Goal: Task Accomplishment & Management: Complete application form

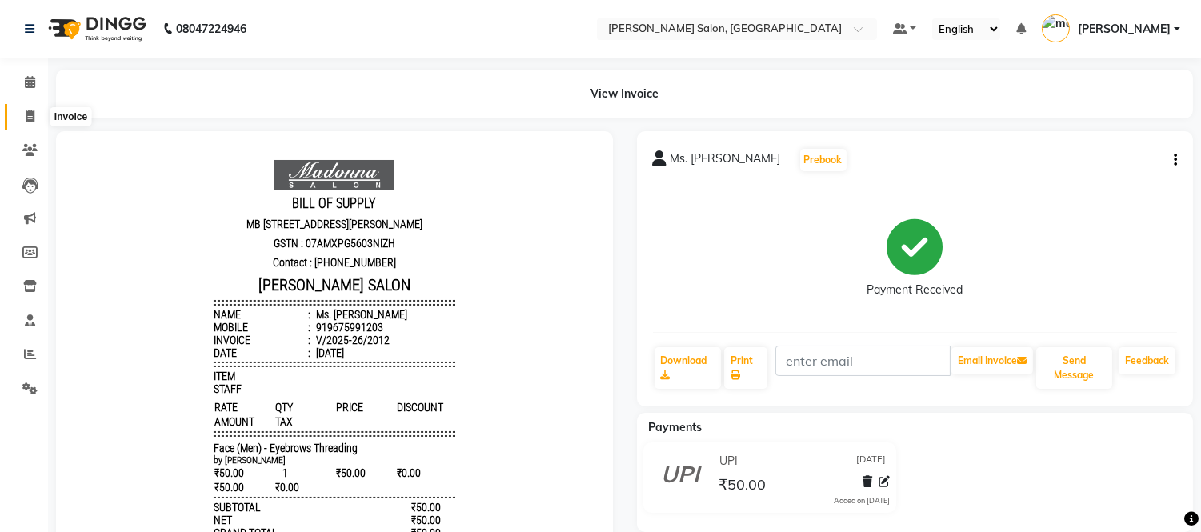
click at [30, 116] on icon at bounding box center [30, 116] width 9 height 12
select select "service"
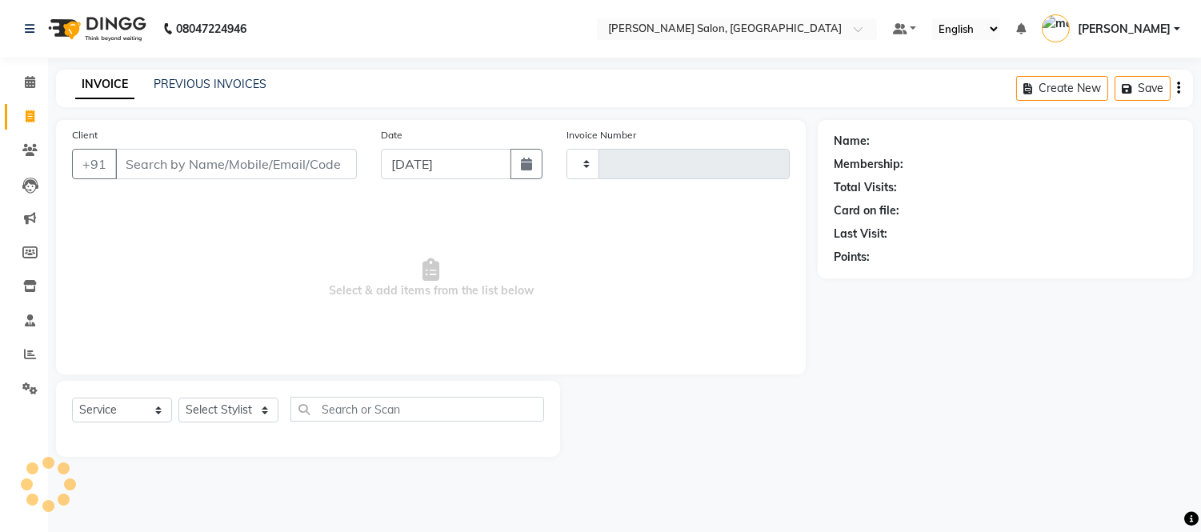
type input "2013"
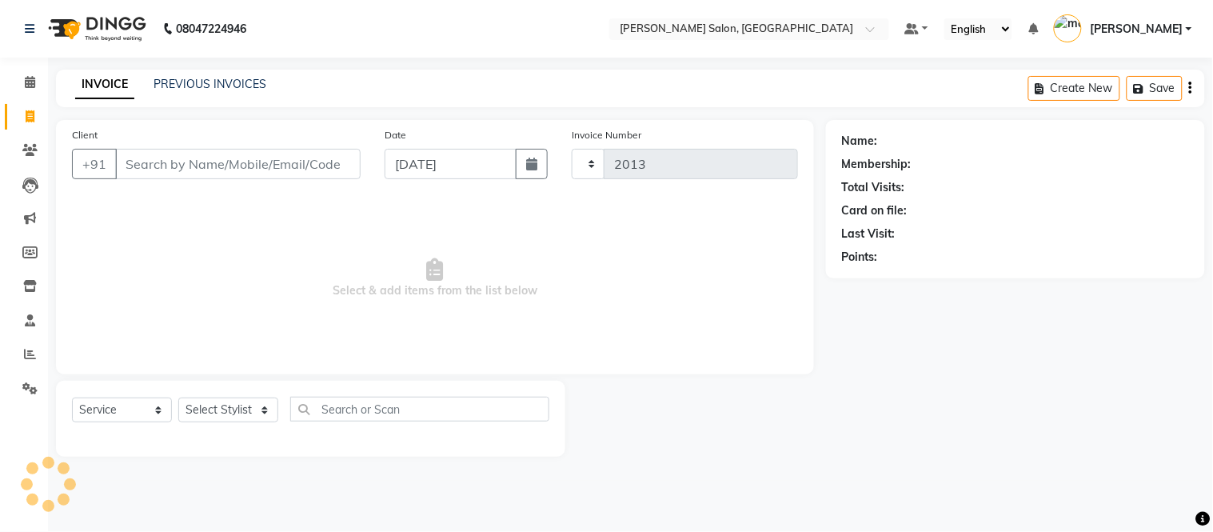
select select "6469"
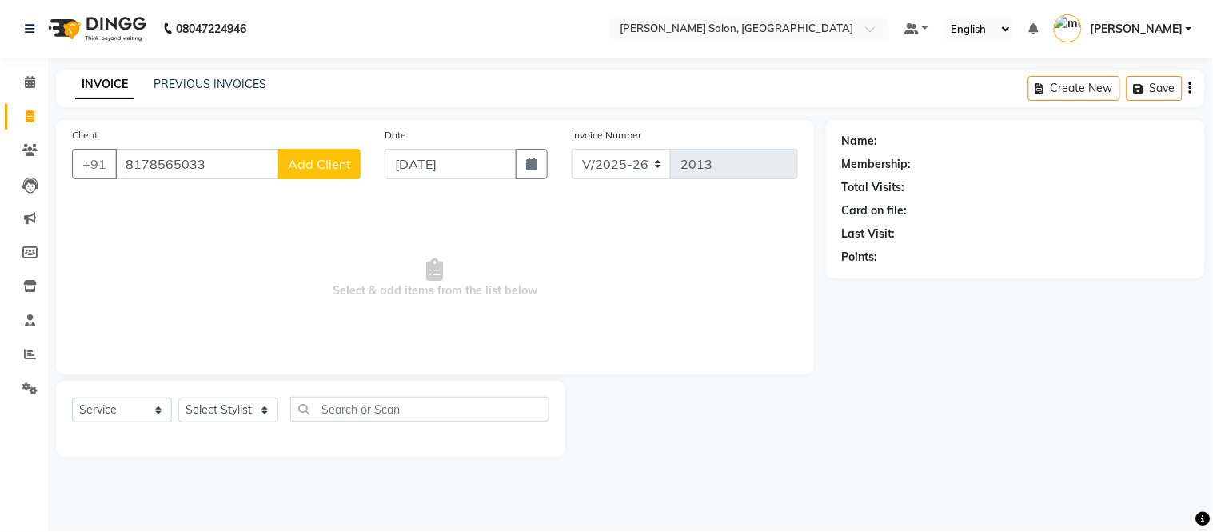
type input "8178565033"
click at [310, 168] on span "Add Client" at bounding box center [319, 164] width 63 height 16
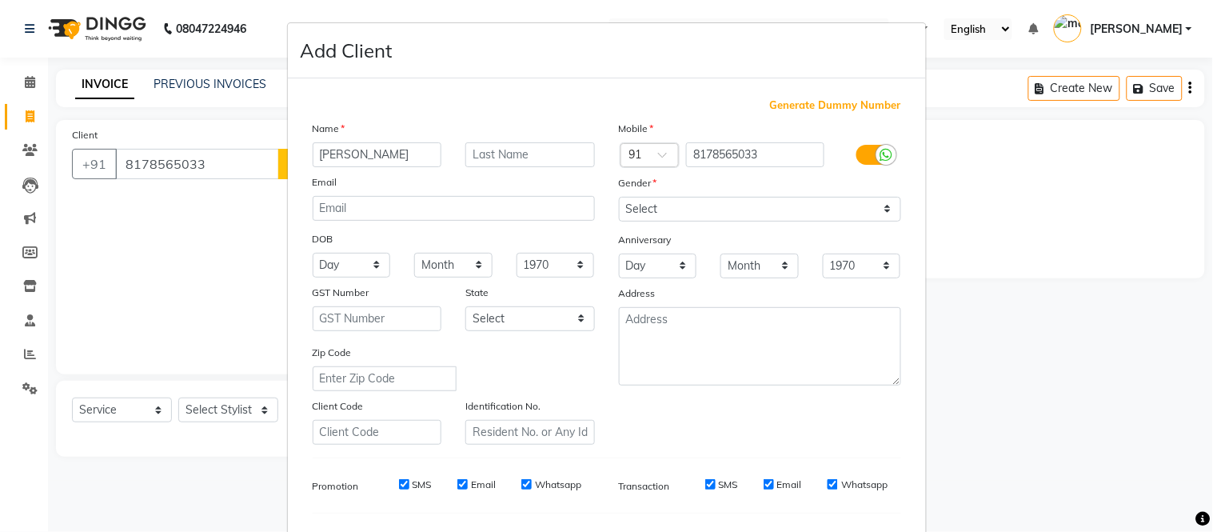
type input "[PERSON_NAME]"
click at [881, 202] on select "Select [DEMOGRAPHIC_DATA] [DEMOGRAPHIC_DATA] Other Prefer Not To Say" at bounding box center [760, 209] width 282 height 25
select select "[DEMOGRAPHIC_DATA]"
click at [619, 197] on select "Select [DEMOGRAPHIC_DATA] [DEMOGRAPHIC_DATA] Other Prefer Not To Say" at bounding box center [760, 209] width 282 height 25
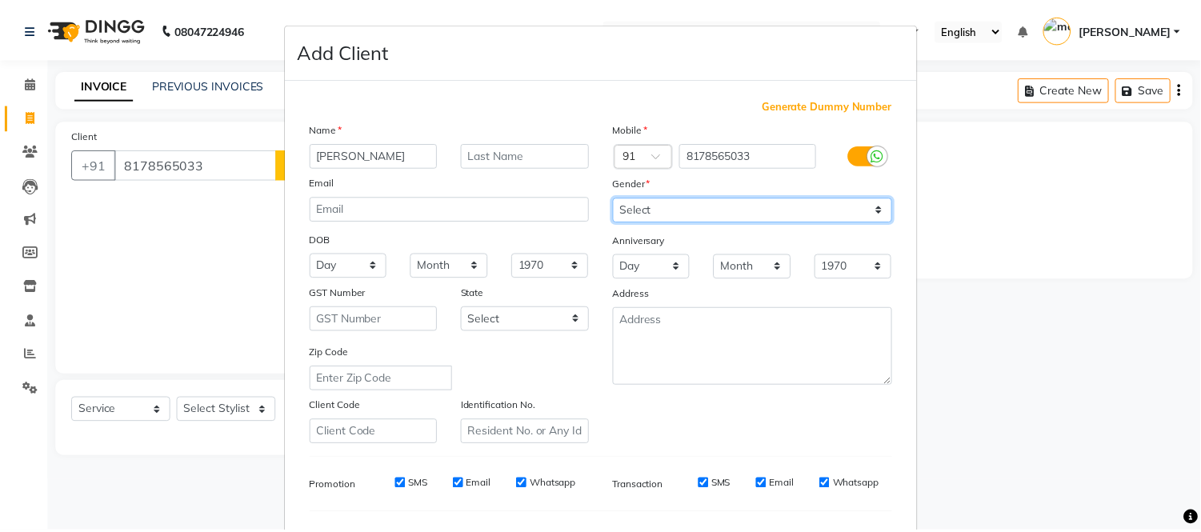
scroll to position [206, 0]
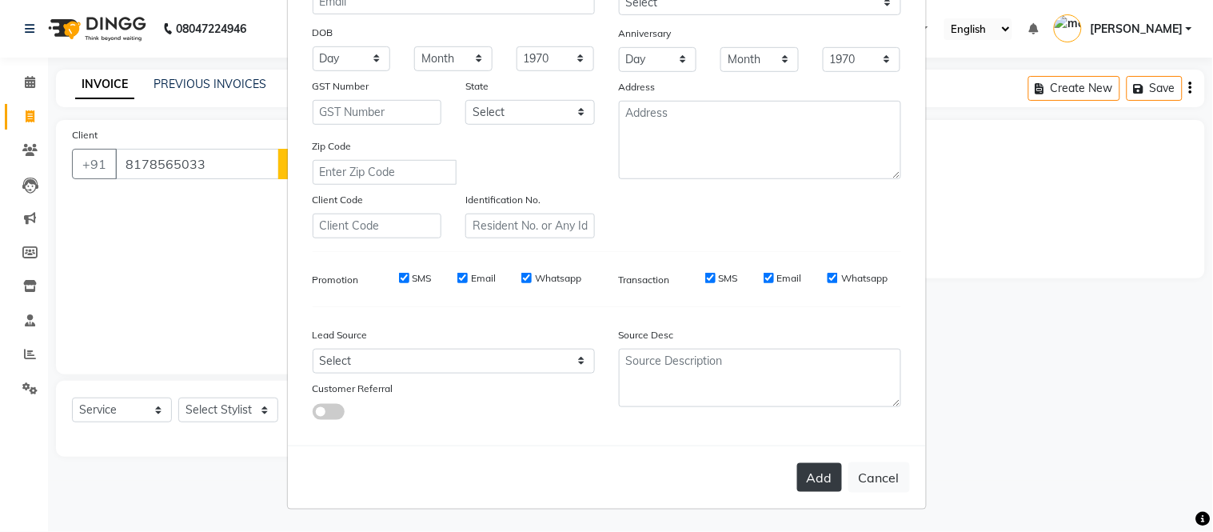
click at [804, 474] on button "Add" at bounding box center [819, 477] width 45 height 29
select select
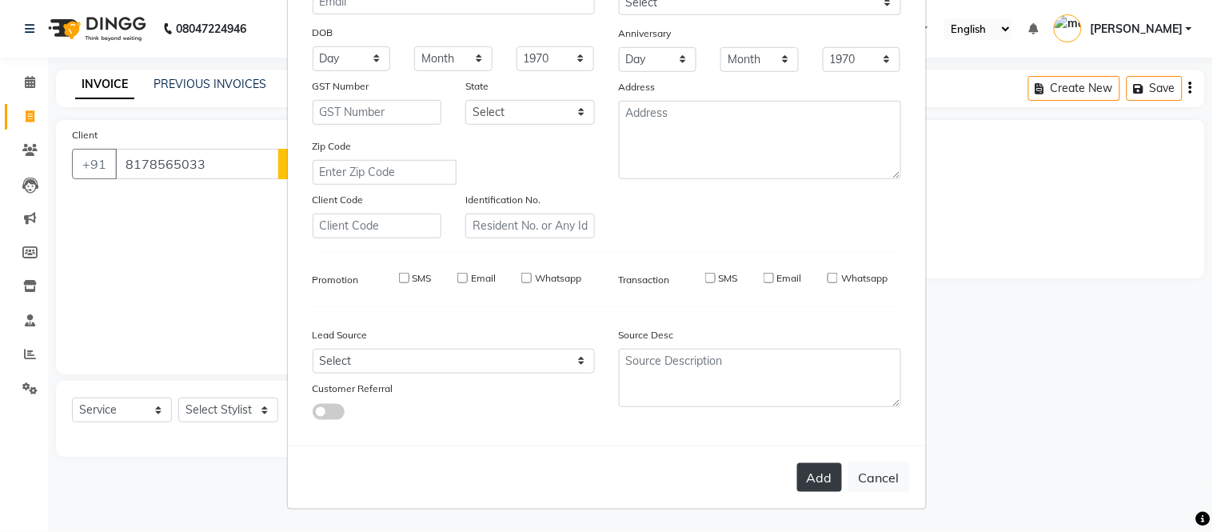
select select
checkbox input "false"
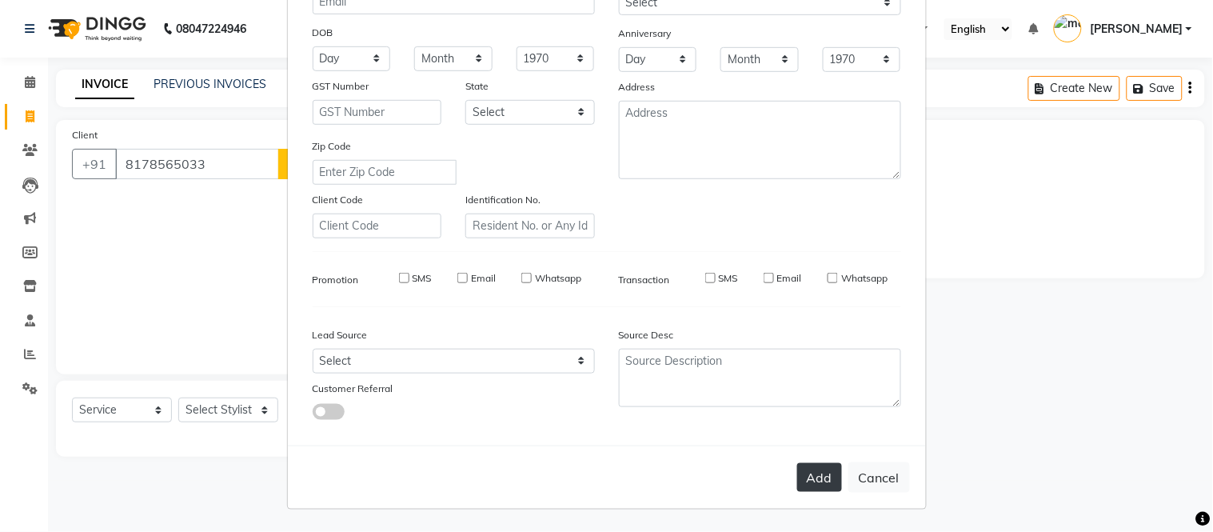
checkbox input "false"
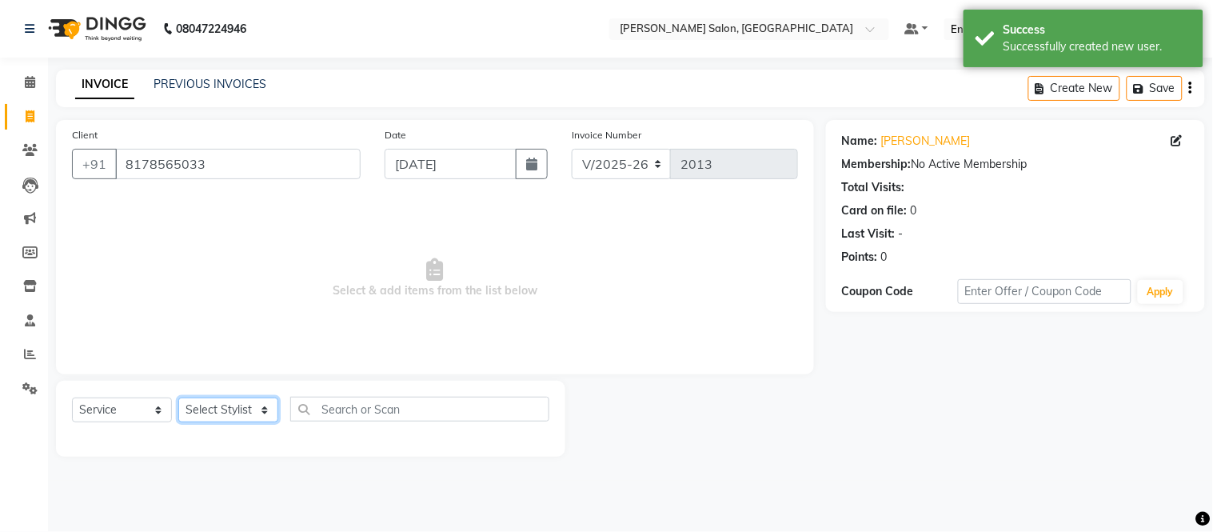
click at [264, 410] on select "Select Stylist [PERSON_NAME] [PERSON_NAME] [PERSON_NAME] [PERSON_NAME] [PERSON_…" at bounding box center [228, 410] width 100 height 25
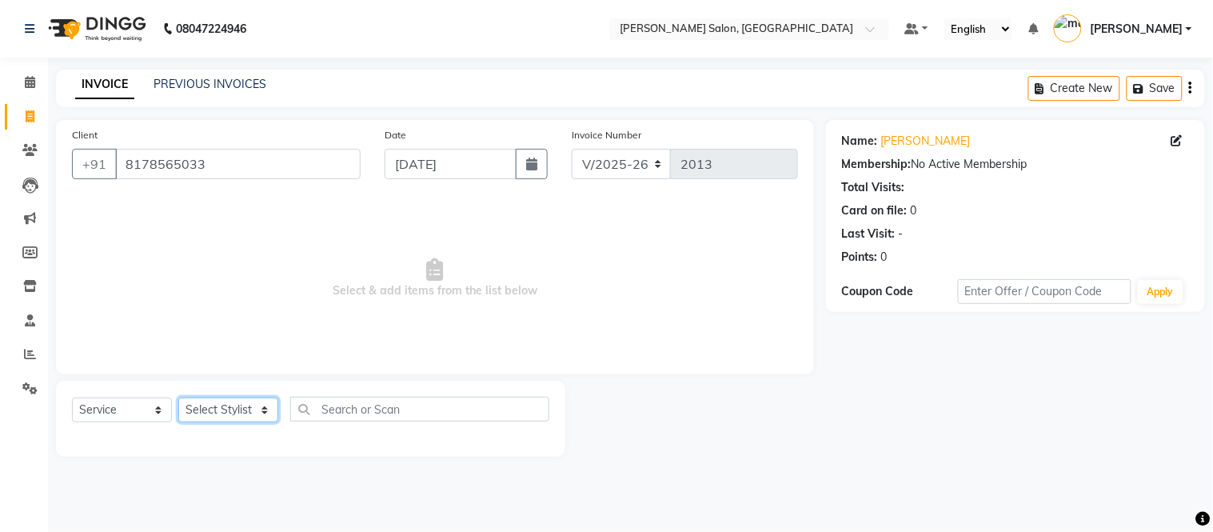
select select "87830"
click at [178, 398] on select "Select Stylist [PERSON_NAME] [PERSON_NAME] [PERSON_NAME] [PERSON_NAME] [PERSON_…" at bounding box center [228, 410] width 100 height 25
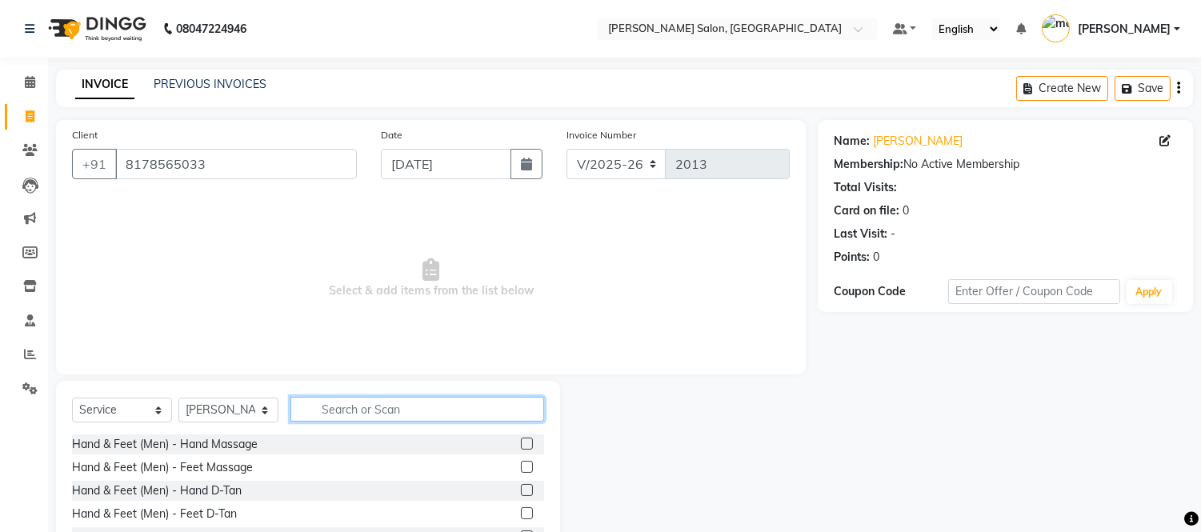
click at [334, 406] on input "text" at bounding box center [417, 409] width 254 height 25
type input "hair cut"
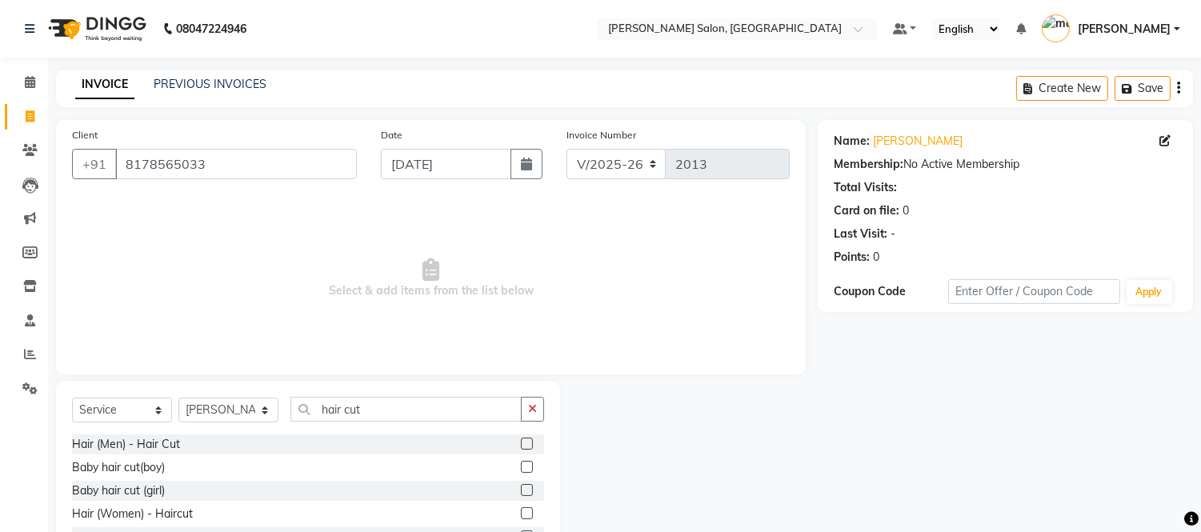
click at [526, 445] on label at bounding box center [527, 444] width 12 height 12
click at [526, 445] on input "checkbox" at bounding box center [526, 444] width 10 height 10
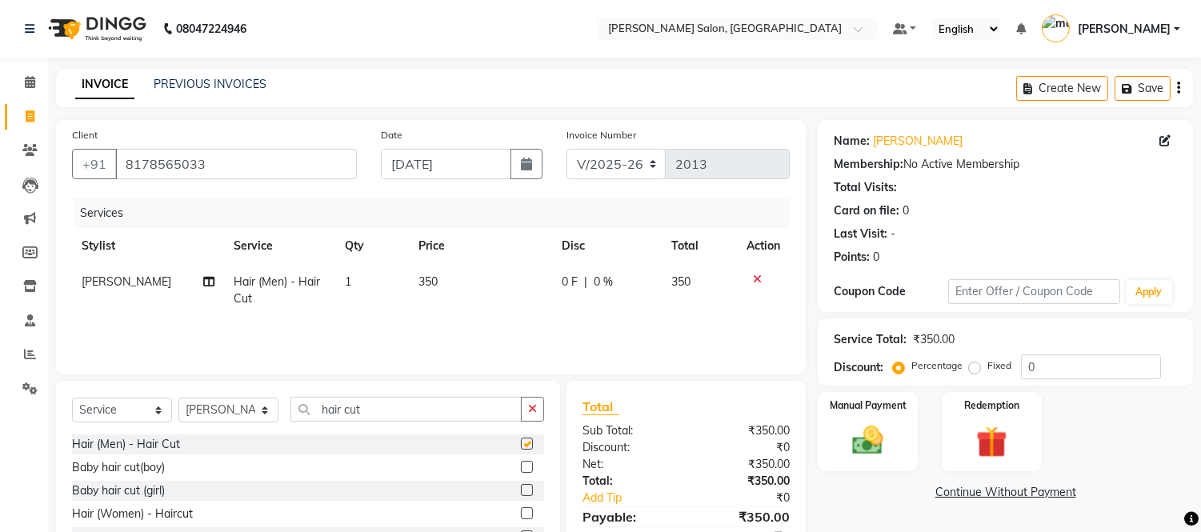
checkbox input "false"
click at [413, 411] on input "hair cut" at bounding box center [405, 409] width 231 height 25
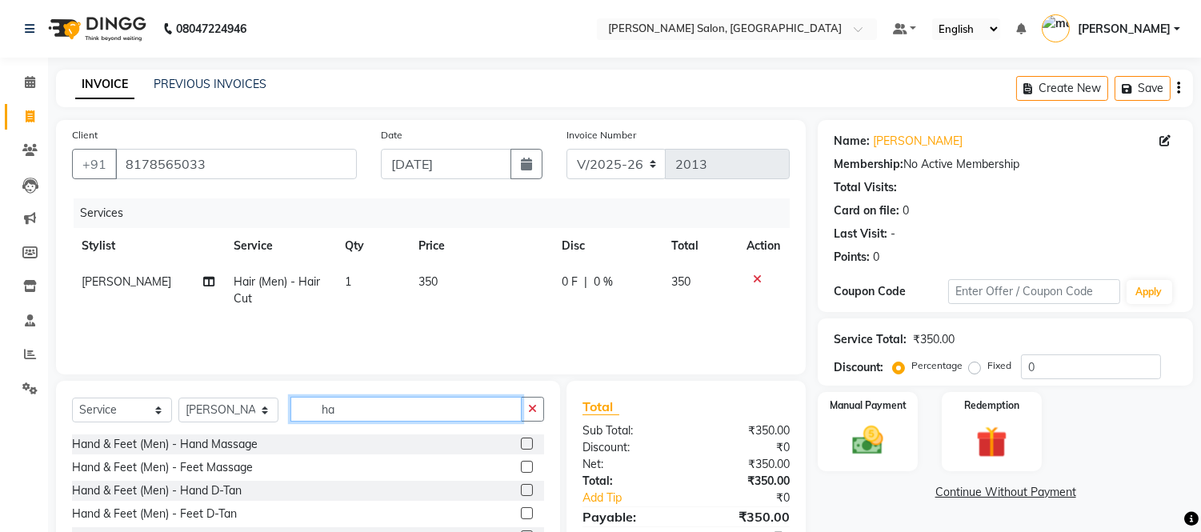
type input "h"
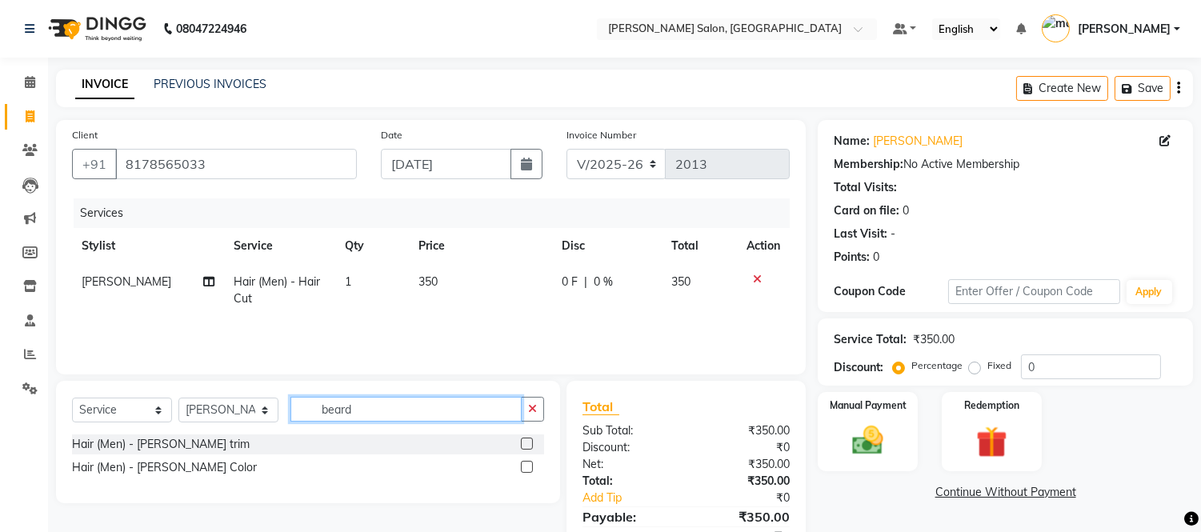
type input "beard"
click at [523, 446] on label at bounding box center [527, 444] width 12 height 12
click at [523, 446] on input "checkbox" at bounding box center [526, 444] width 10 height 10
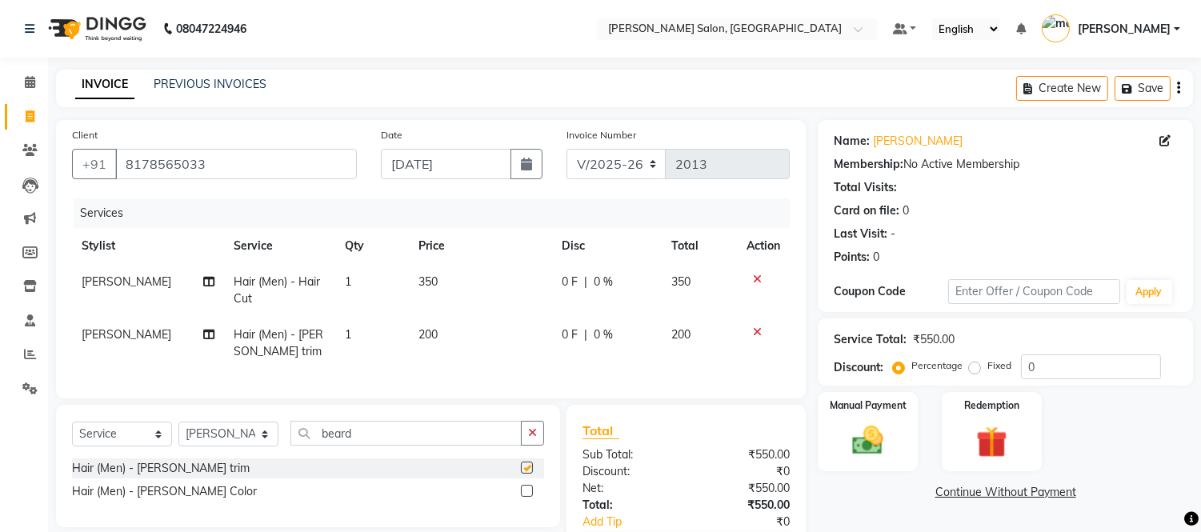
checkbox input "false"
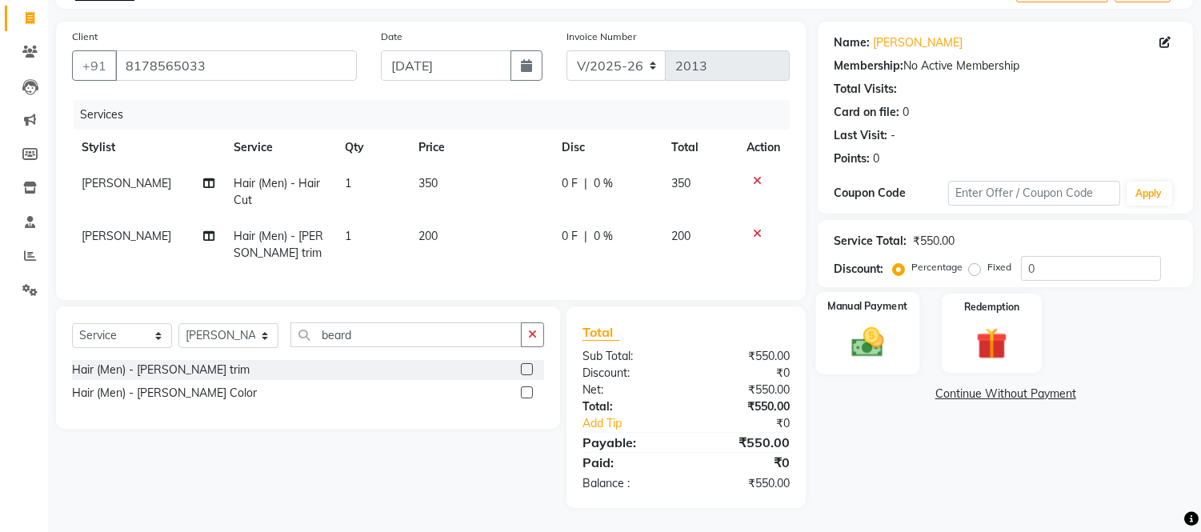
click at [841, 324] on img at bounding box center [867, 343] width 53 height 38
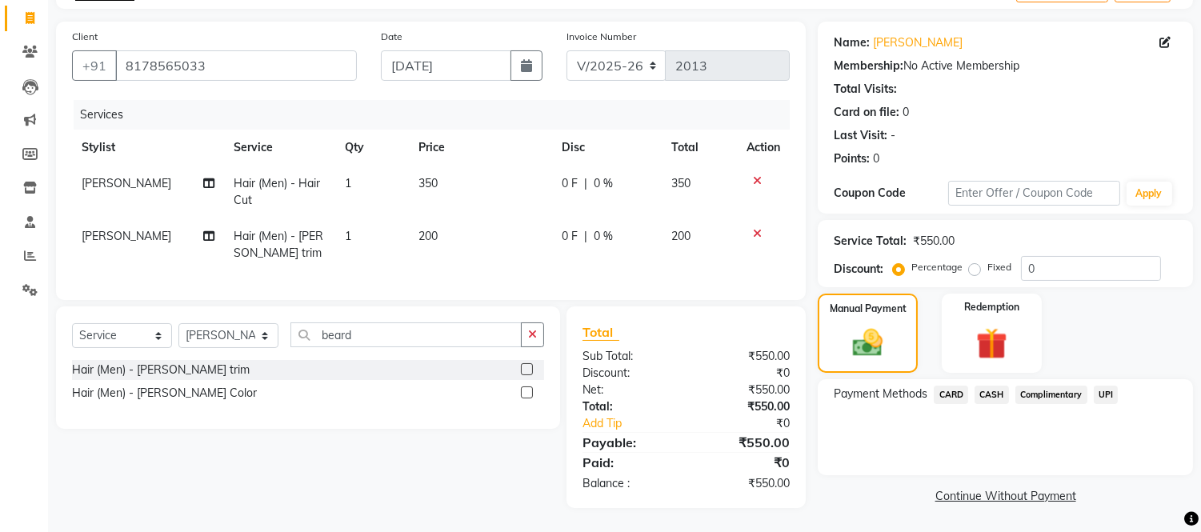
click at [1102, 386] on span "UPI" at bounding box center [1105, 395] width 25 height 18
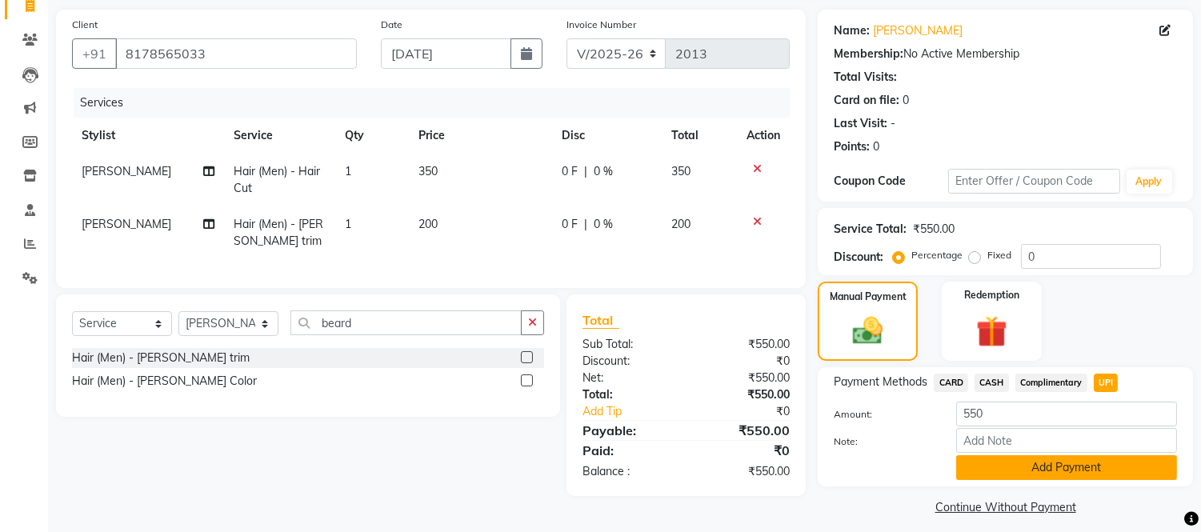
click at [1019, 472] on button "Add Payment" at bounding box center [1066, 467] width 221 height 25
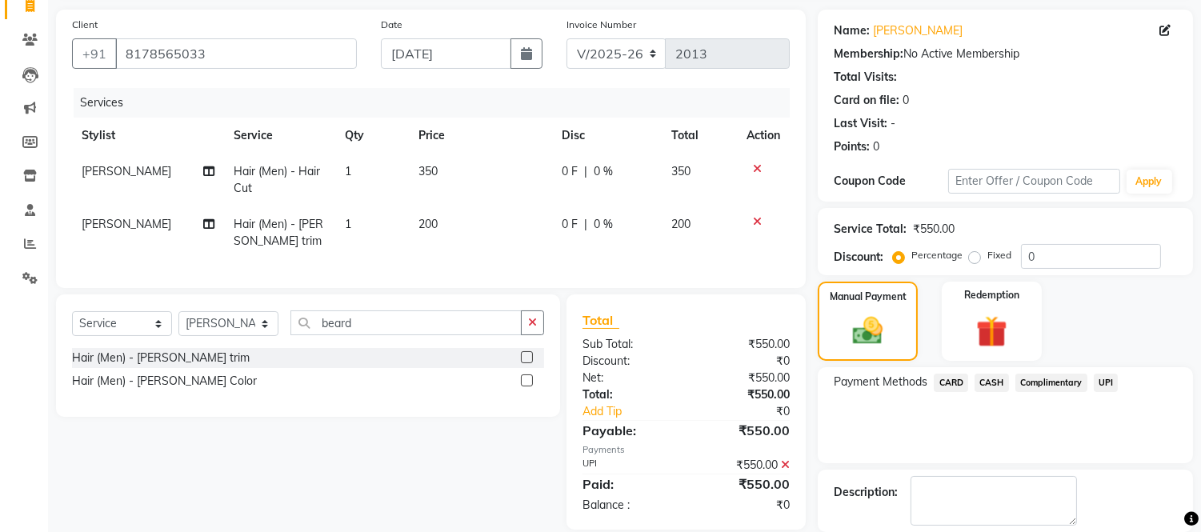
scroll to position [187, 0]
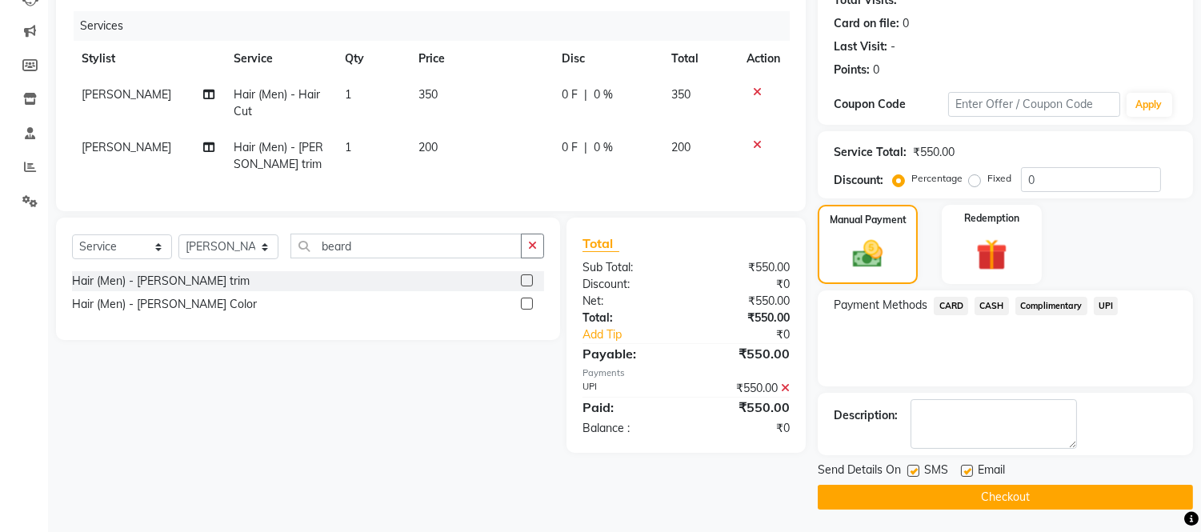
click at [1000, 500] on button "Checkout" at bounding box center [1004, 497] width 375 height 25
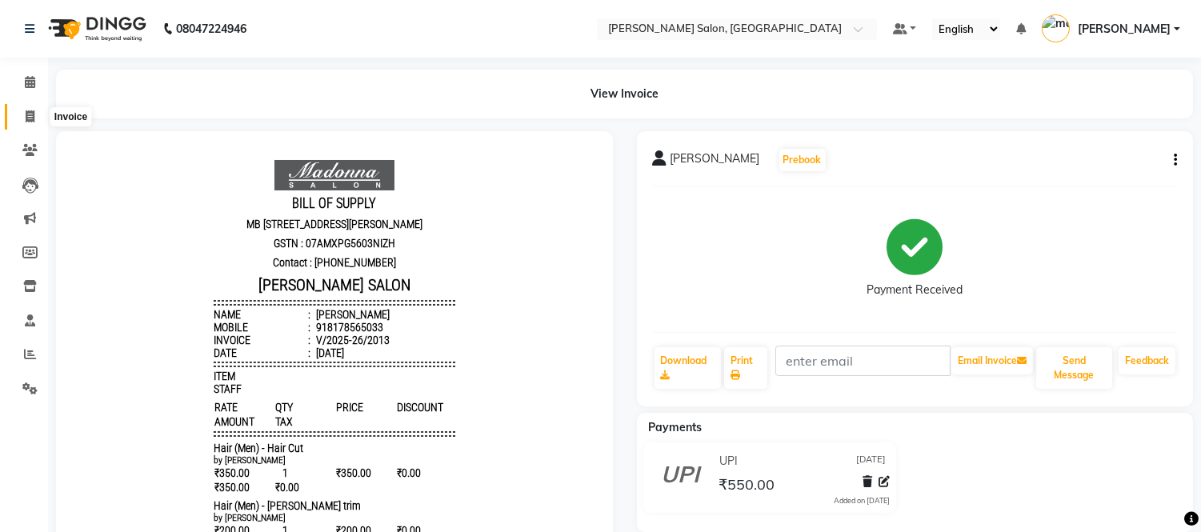
click at [33, 110] on icon at bounding box center [30, 116] width 9 height 12
select select "service"
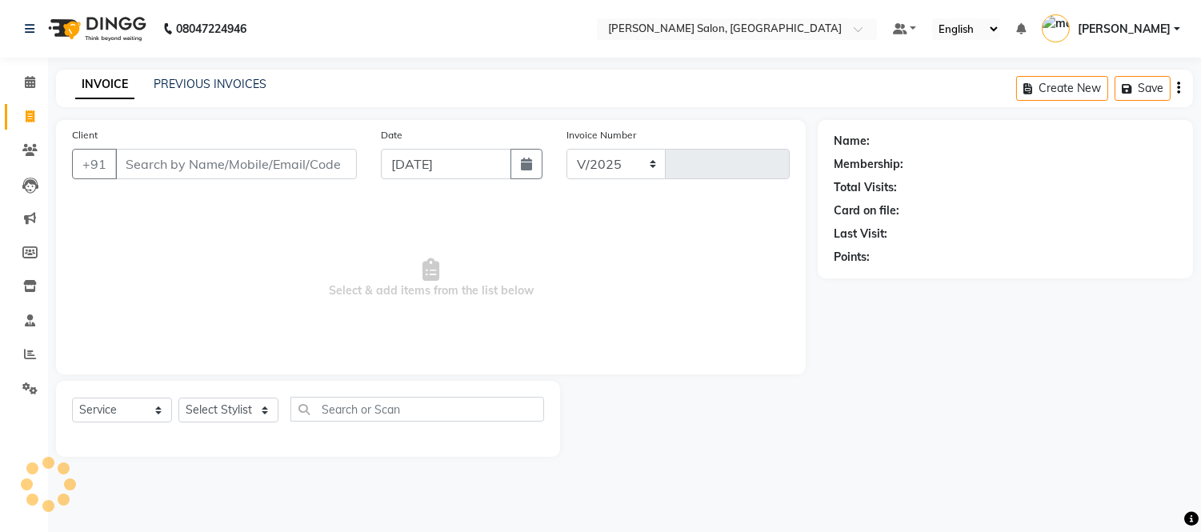
select select "6469"
type input "2014"
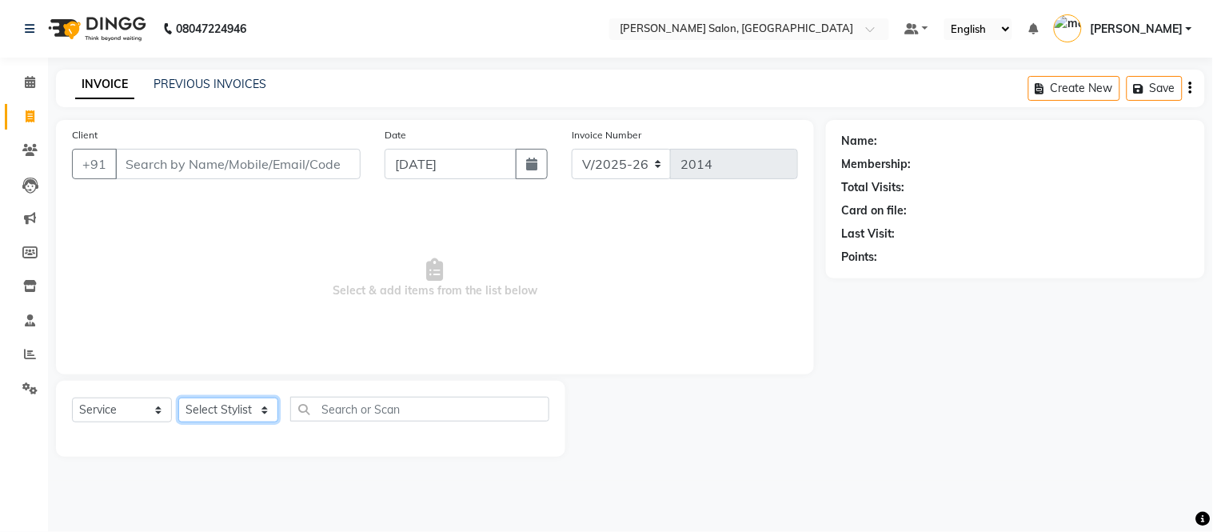
click at [267, 406] on select "Select Stylist [PERSON_NAME] [PERSON_NAME] [PERSON_NAME] [PERSON_NAME] [PERSON_…" at bounding box center [228, 410] width 100 height 25
select select "87830"
click at [178, 398] on select "Select Stylist [PERSON_NAME] [PERSON_NAME] [PERSON_NAME] [PERSON_NAME] [PERSON_…" at bounding box center [228, 410] width 100 height 25
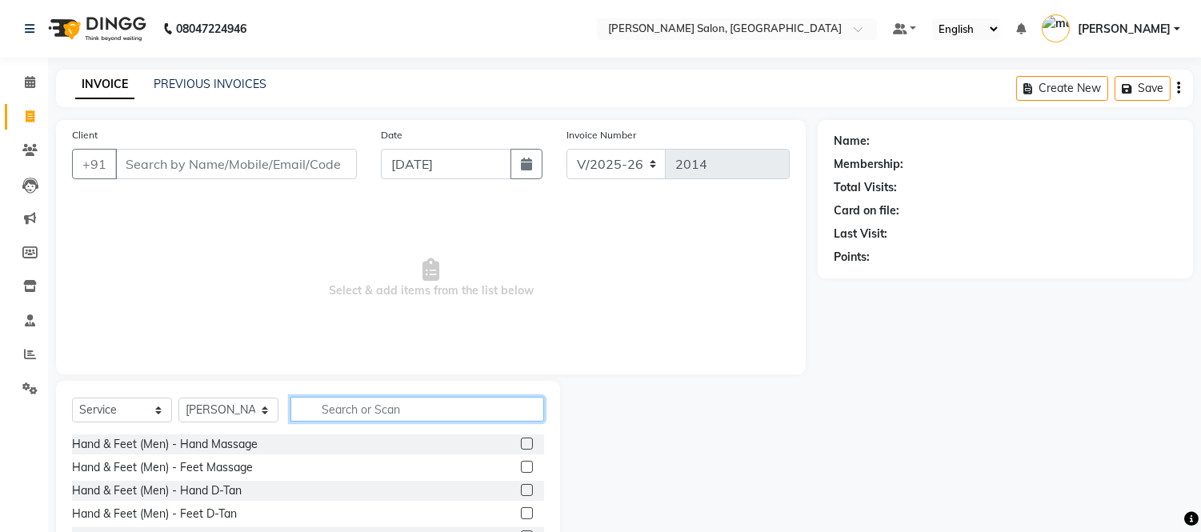
click at [346, 412] on input "text" at bounding box center [417, 409] width 254 height 25
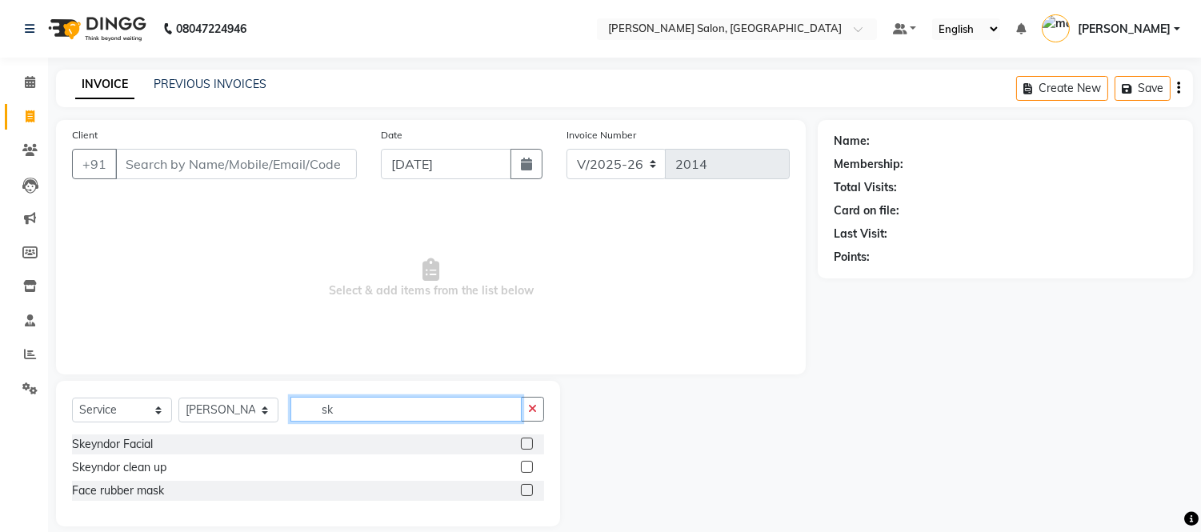
type input "sk"
click at [524, 462] on label at bounding box center [527, 467] width 12 height 12
click at [524, 462] on input "checkbox" at bounding box center [526, 467] width 10 height 10
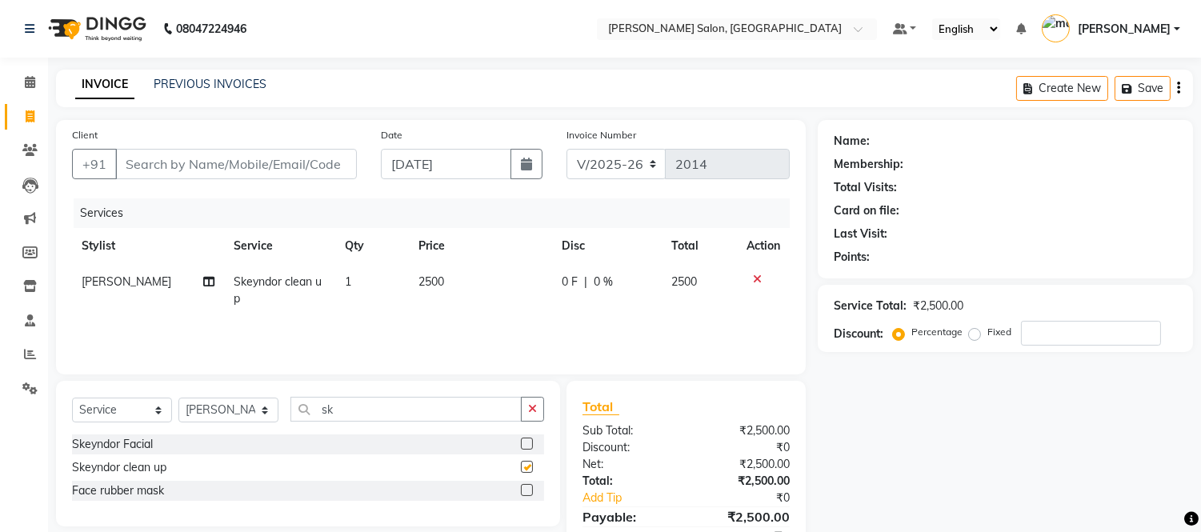
checkbox input "false"
click at [420, 274] on span "2500" at bounding box center [431, 281] width 26 height 14
select select "87830"
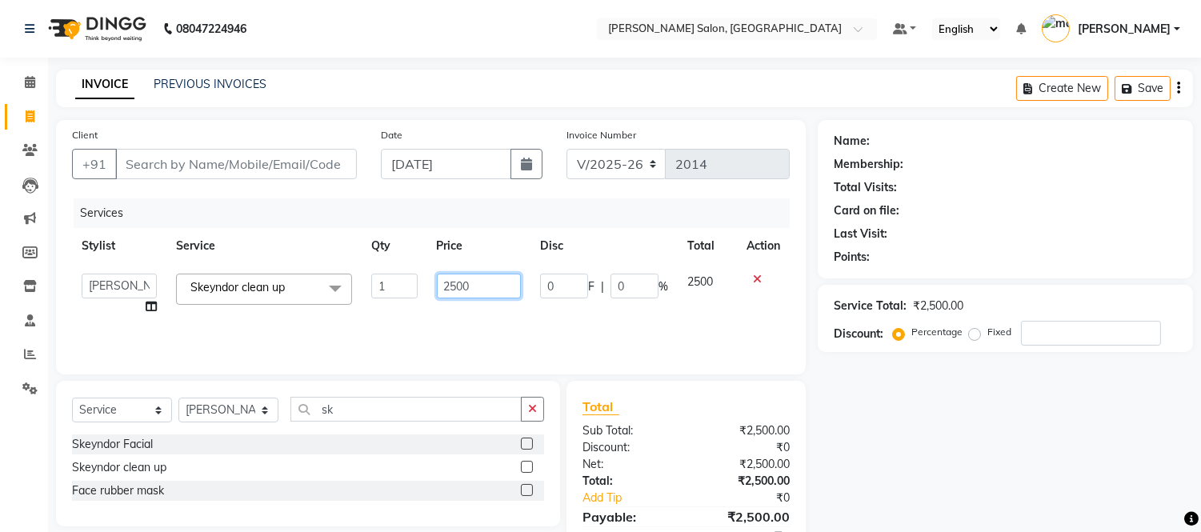
click at [484, 282] on input "2500" at bounding box center [479, 286] width 84 height 25
type input "2000"
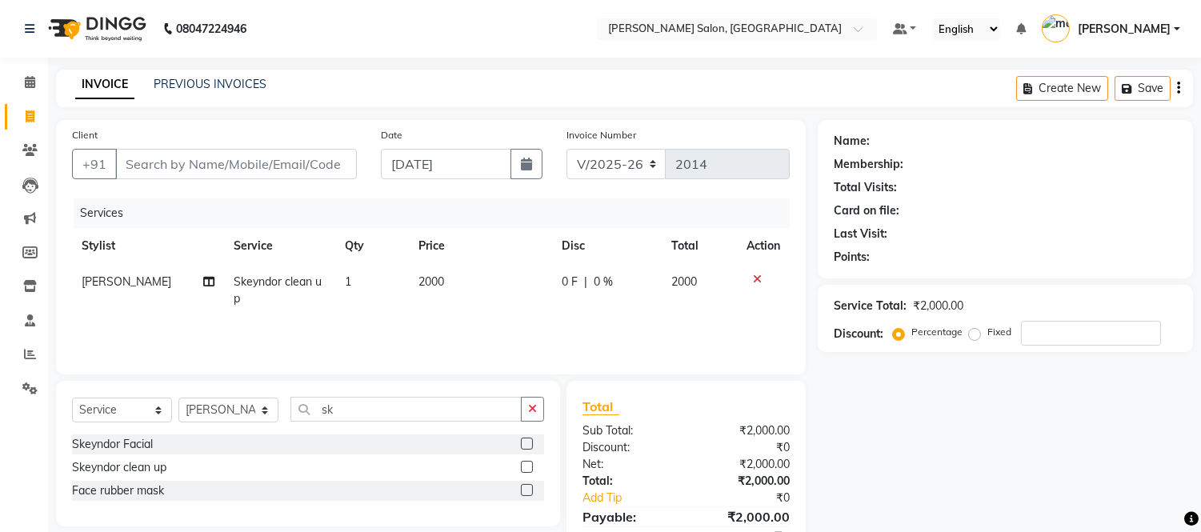
click at [509, 334] on div "Services Stylist Service Qty Price Disc Total Action [PERSON_NAME] clean up 1 2…" at bounding box center [430, 278] width 717 height 160
click at [418, 412] on input "sk" at bounding box center [405, 409] width 231 height 25
type input "s"
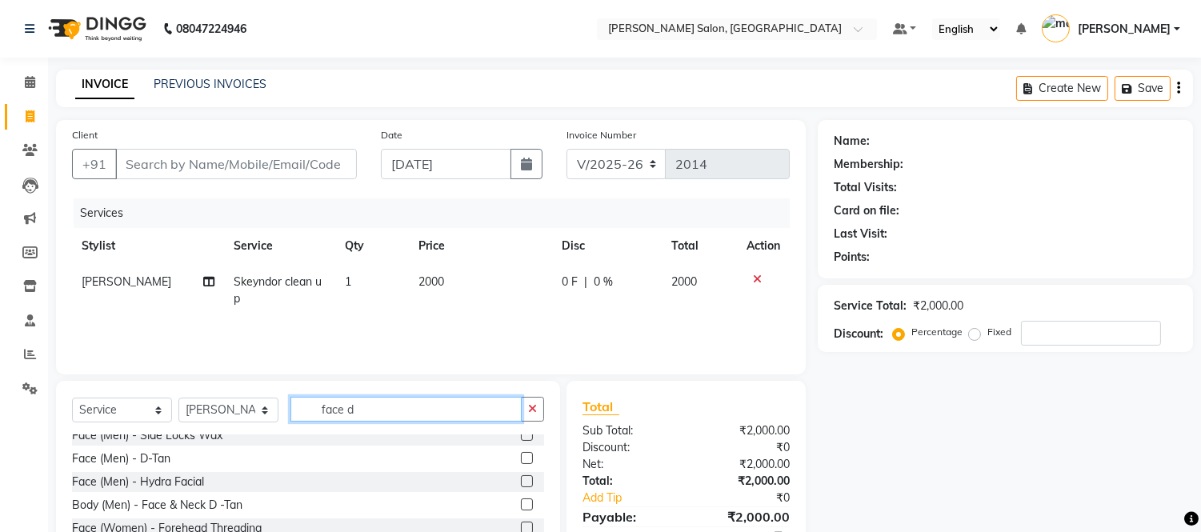
scroll to position [97, 0]
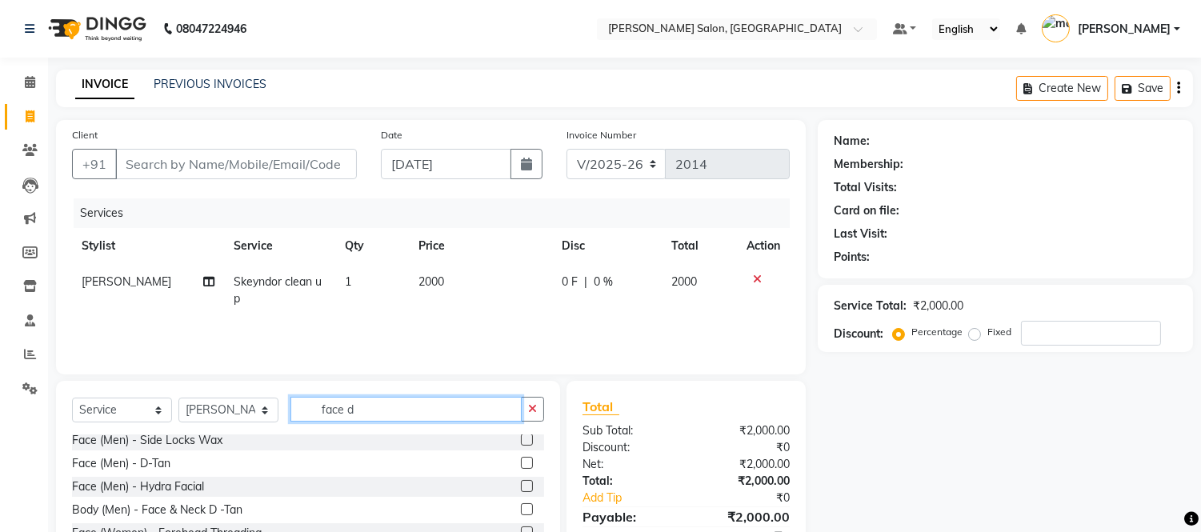
type input "face d"
click at [521, 460] on label at bounding box center [527, 463] width 12 height 12
click at [521, 460] on input "checkbox" at bounding box center [526, 463] width 10 height 10
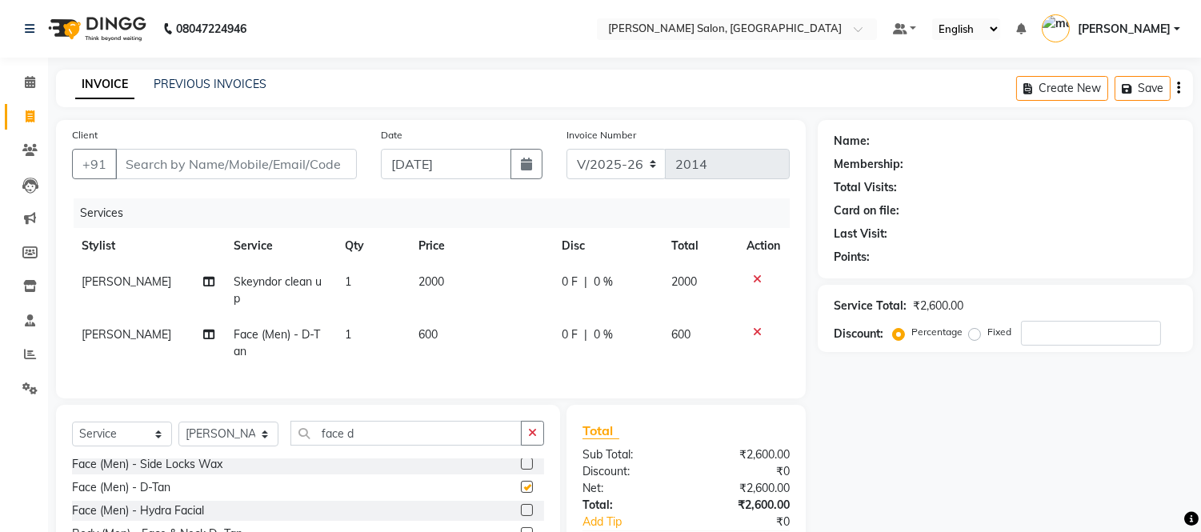
checkbox input "false"
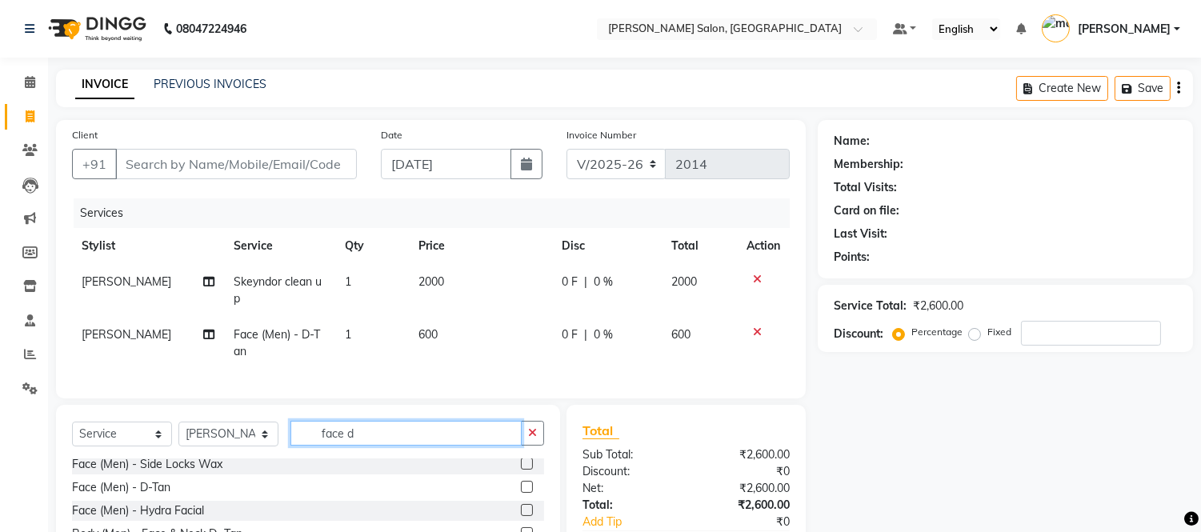
click at [400, 443] on input "face d" at bounding box center [405, 433] width 231 height 25
type input "f"
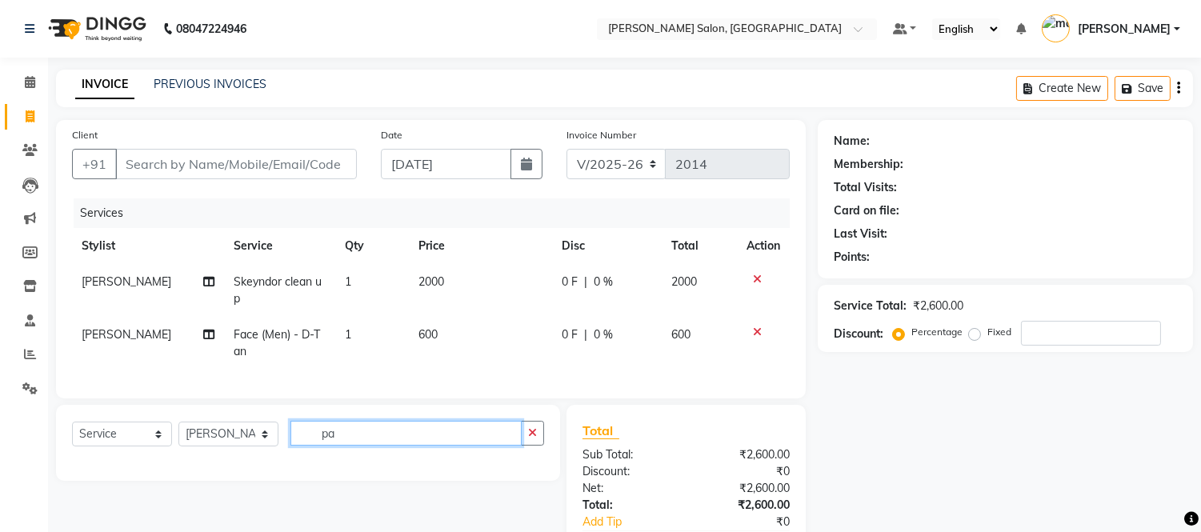
type input "p"
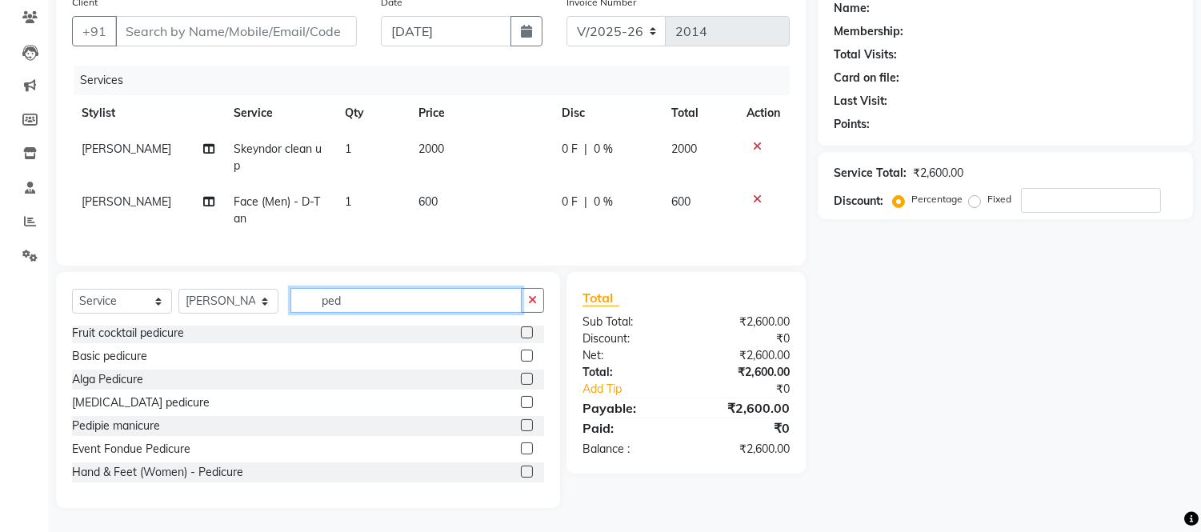
scroll to position [138, 0]
type input "ped"
click at [521, 478] on label at bounding box center [527, 472] width 12 height 12
click at [521, 478] on input "checkbox" at bounding box center [526, 472] width 10 height 10
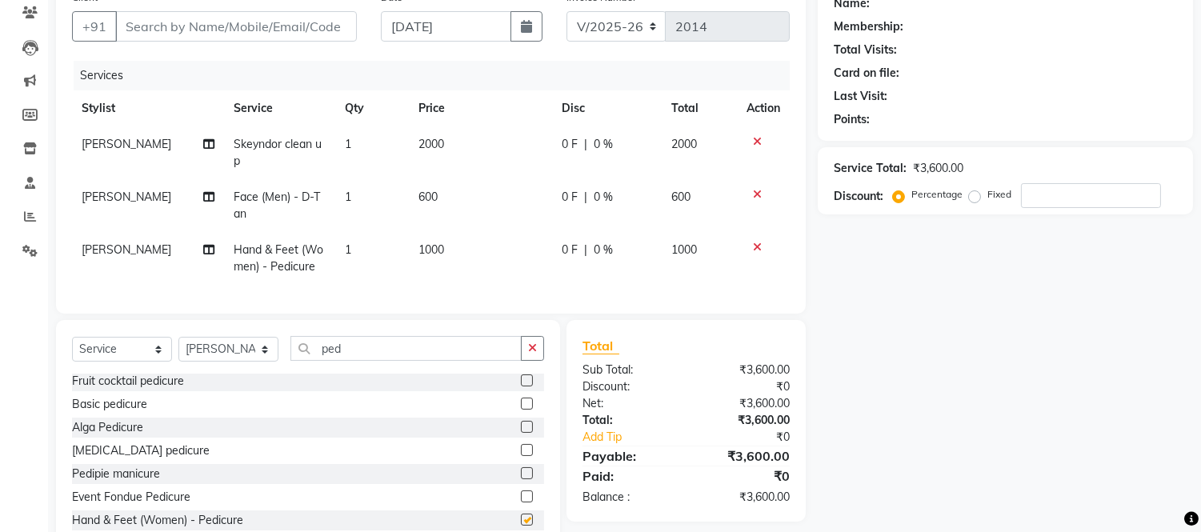
checkbox input "false"
click at [368, 358] on input "ped" at bounding box center [405, 348] width 231 height 25
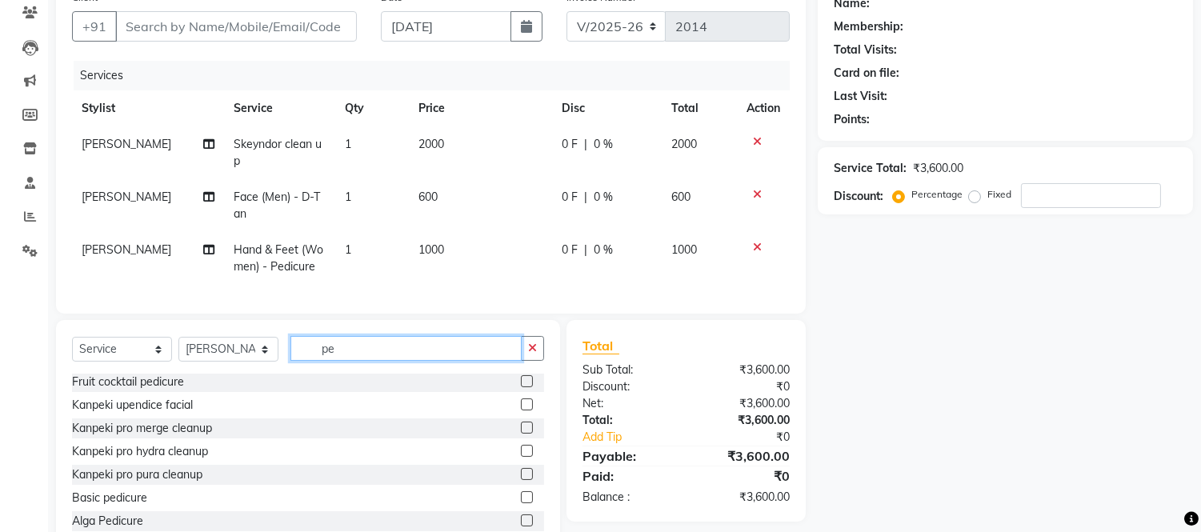
type input "p"
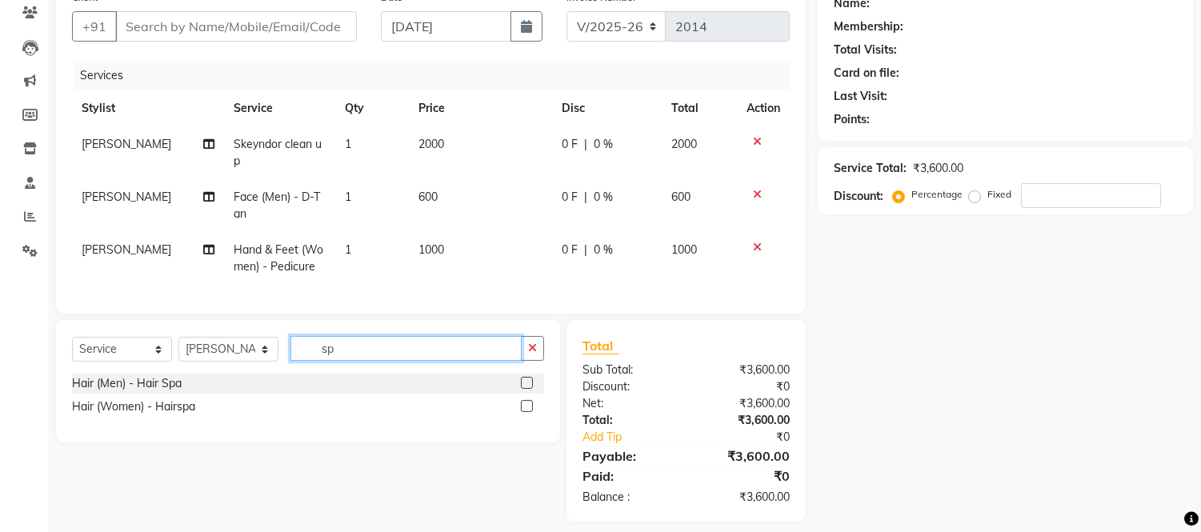
scroll to position [0, 0]
type input "spa"
click at [530, 412] on label at bounding box center [527, 406] width 12 height 12
click at [530, 412] on input "checkbox" at bounding box center [526, 407] width 10 height 10
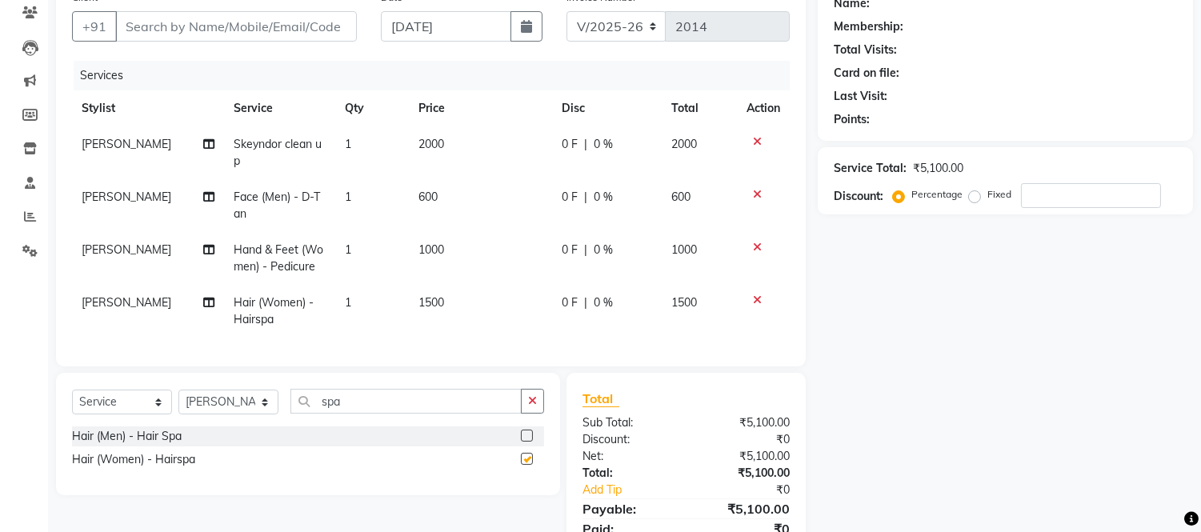
checkbox input "false"
click at [433, 292] on td "1500" at bounding box center [480, 311] width 143 height 53
select select "87830"
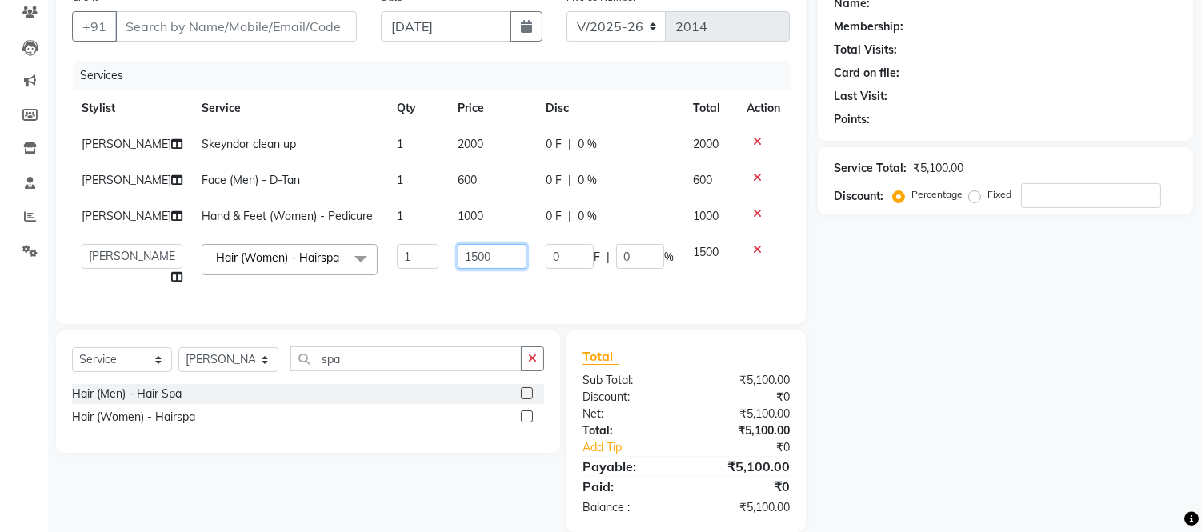
click at [476, 269] on input "1500" at bounding box center [492, 256] width 69 height 25
type input "1"
type input "2500"
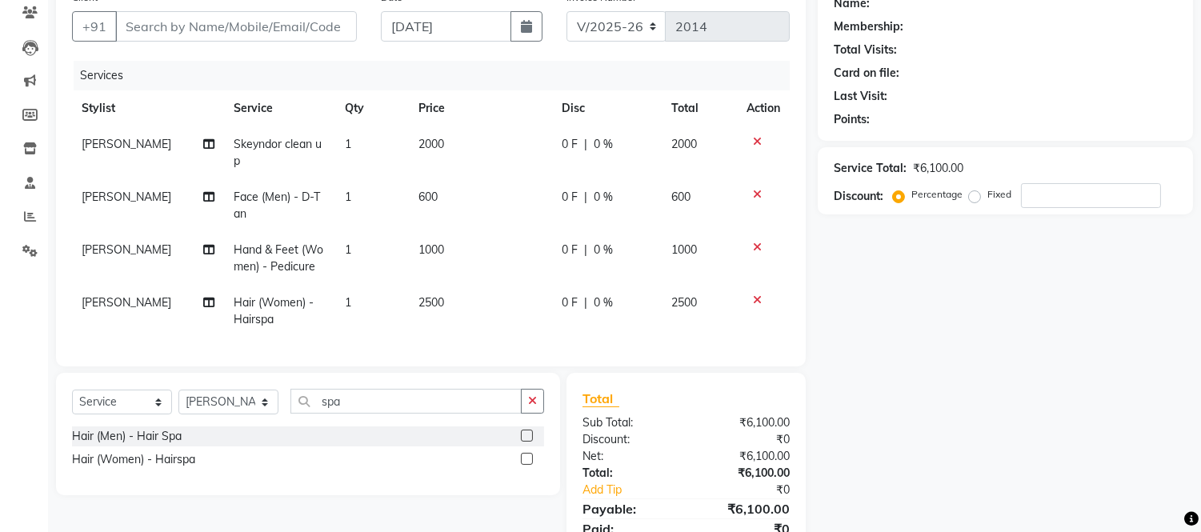
click at [512, 347] on div "Services Stylist Service Qty Price Disc Total Action [PERSON_NAME] clean up 1 2…" at bounding box center [430, 206] width 717 height 290
click at [421, 412] on input "spa" at bounding box center [405, 401] width 231 height 25
type input "s"
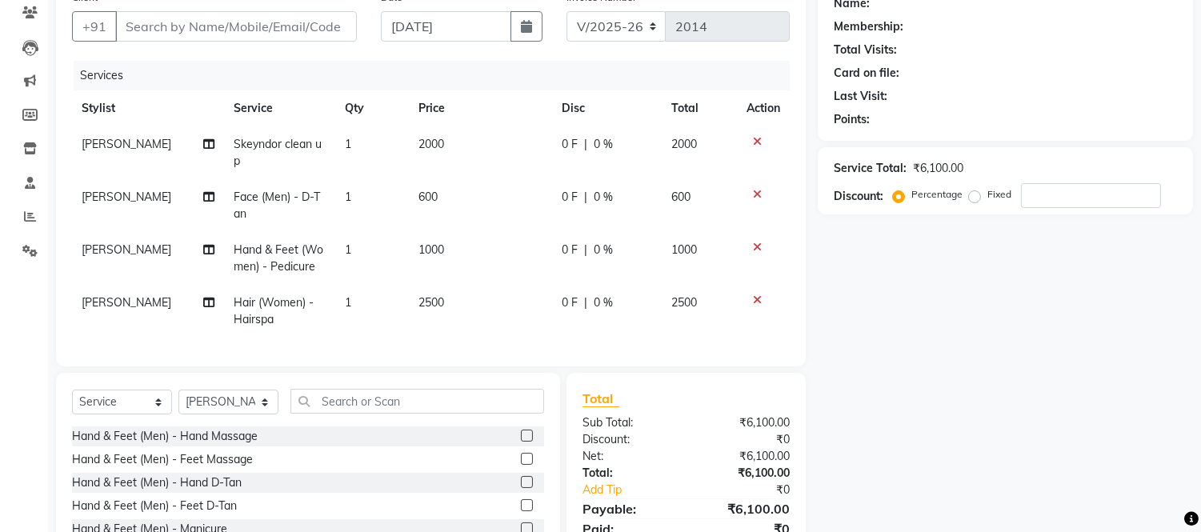
click at [440, 249] on span "1000" at bounding box center [431, 249] width 26 height 14
select select "87830"
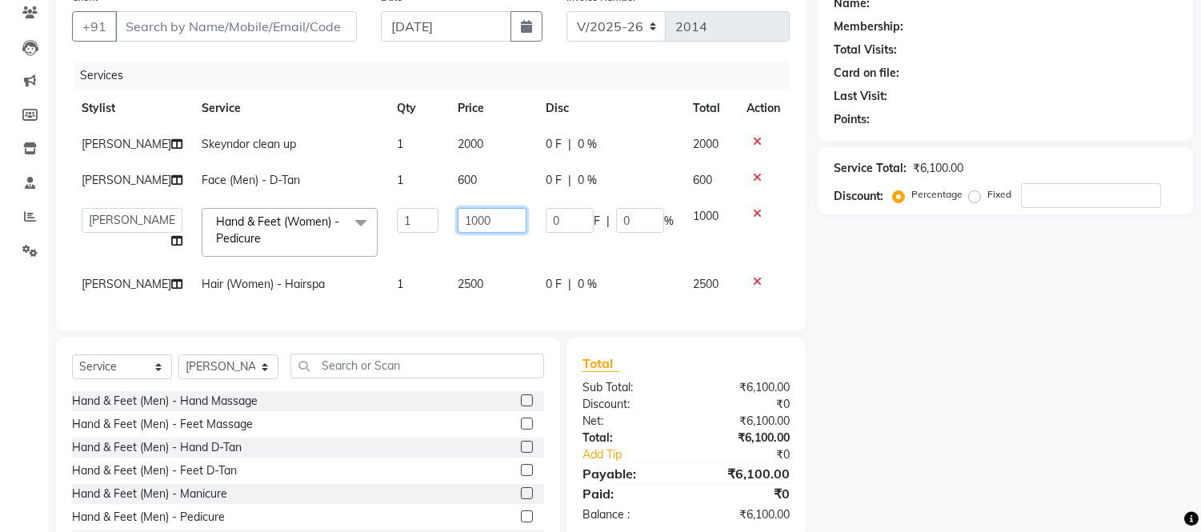
click at [489, 233] on input "1000" at bounding box center [492, 220] width 69 height 25
type input "1"
type input "900"
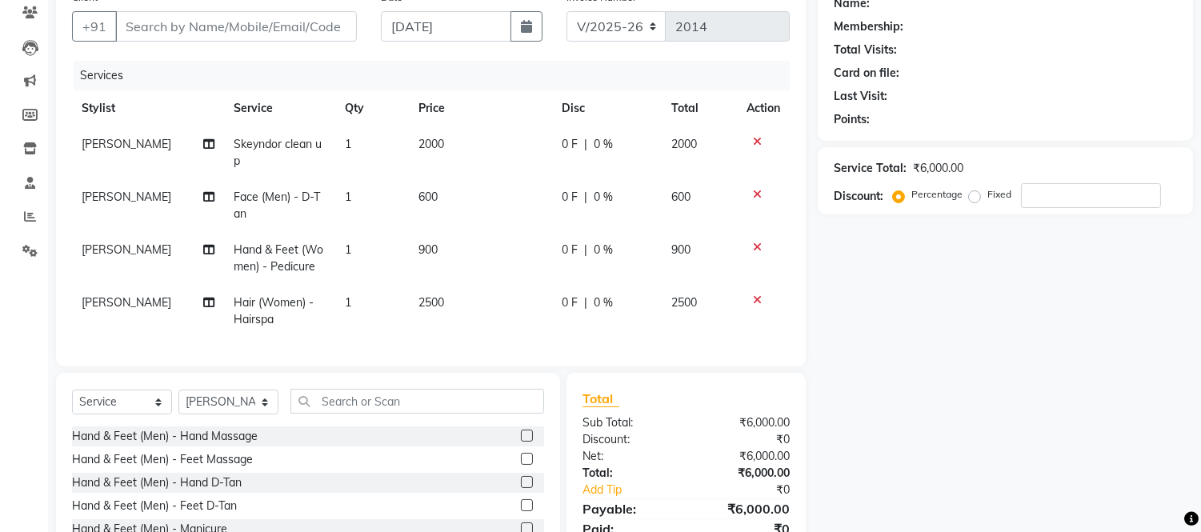
click at [476, 289] on tbody "[PERSON_NAME] clean up 1 2000 0 F | 0 % 2000 [PERSON_NAME] Face (Men) - D-Tan 1…" at bounding box center [430, 231] width 717 height 211
click at [220, 26] on input "Client" at bounding box center [236, 26] width 242 height 30
type input "9"
type input "0"
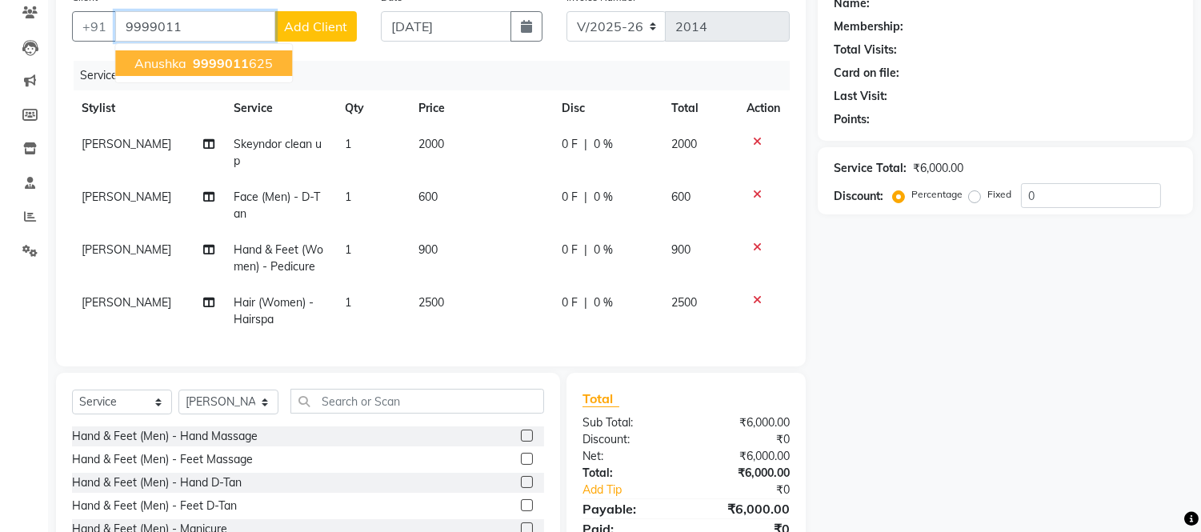
click at [158, 60] on span "anushka" at bounding box center [160, 63] width 52 height 16
type input "9999011625"
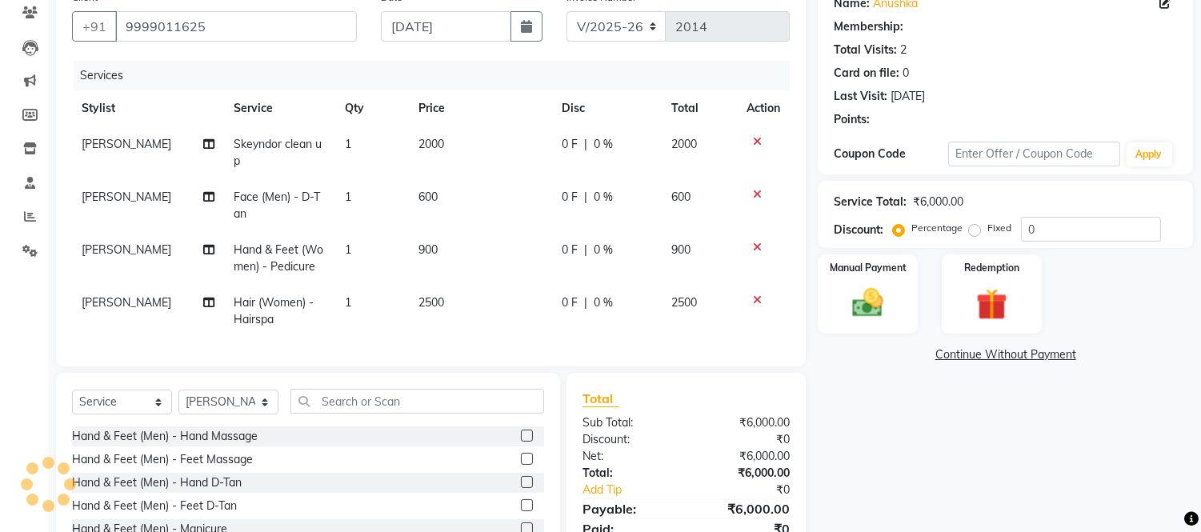
select select "1: Object"
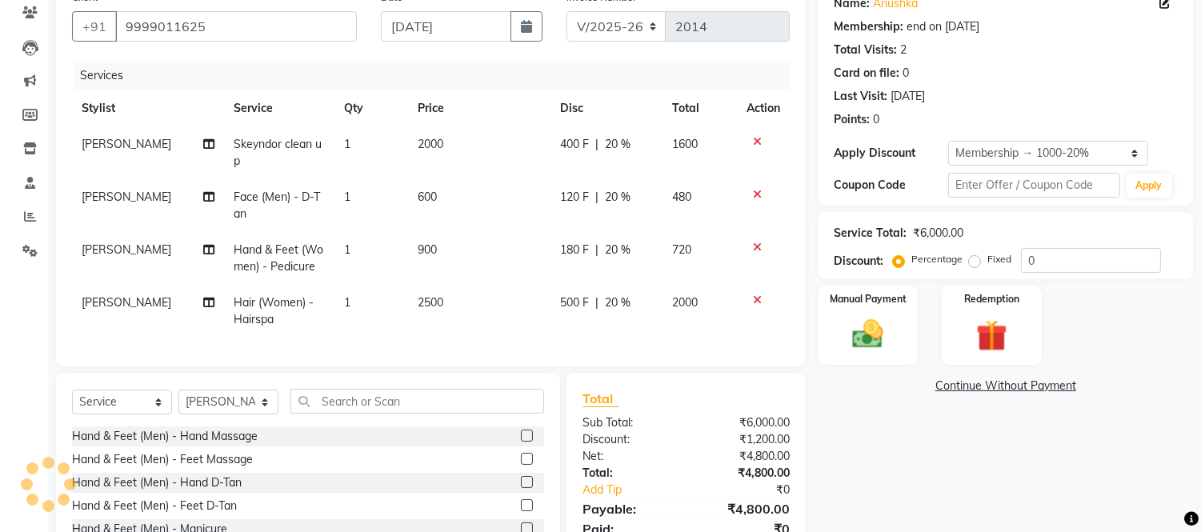
type input "20"
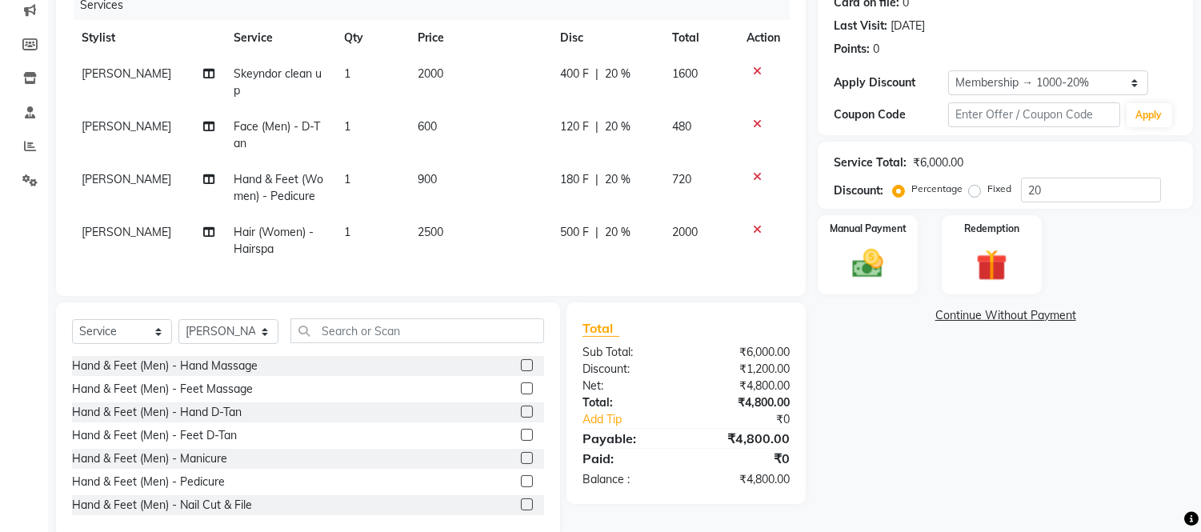
scroll to position [251, 0]
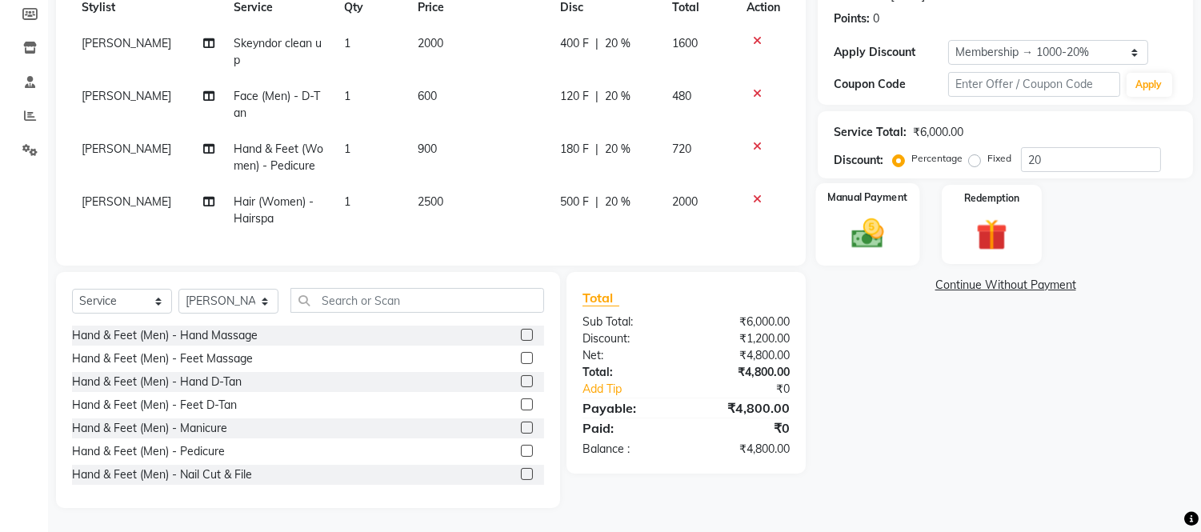
click at [854, 215] on img at bounding box center [867, 234] width 53 height 38
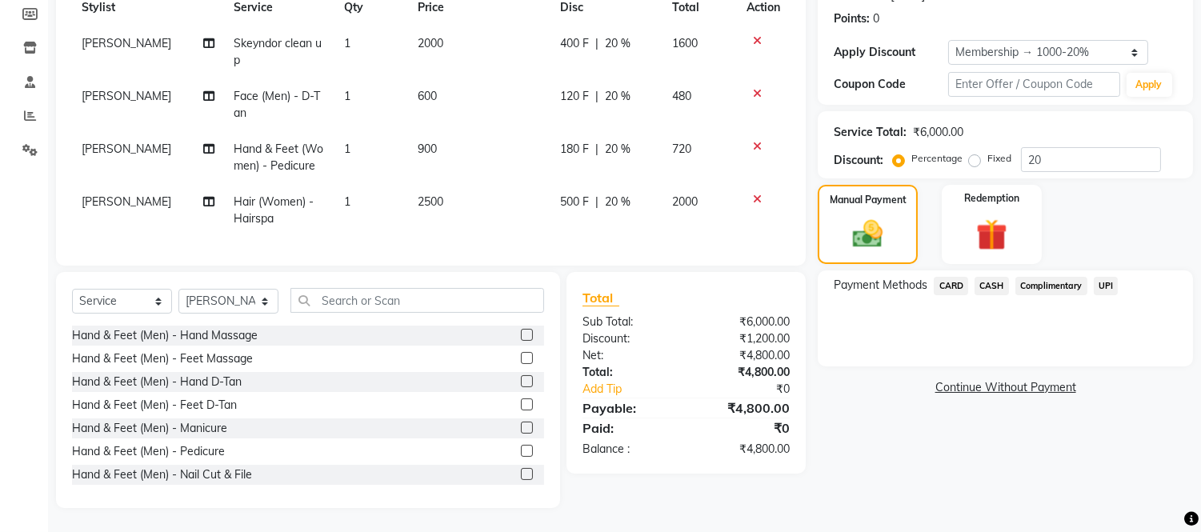
click at [995, 277] on span "CASH" at bounding box center [991, 286] width 34 height 18
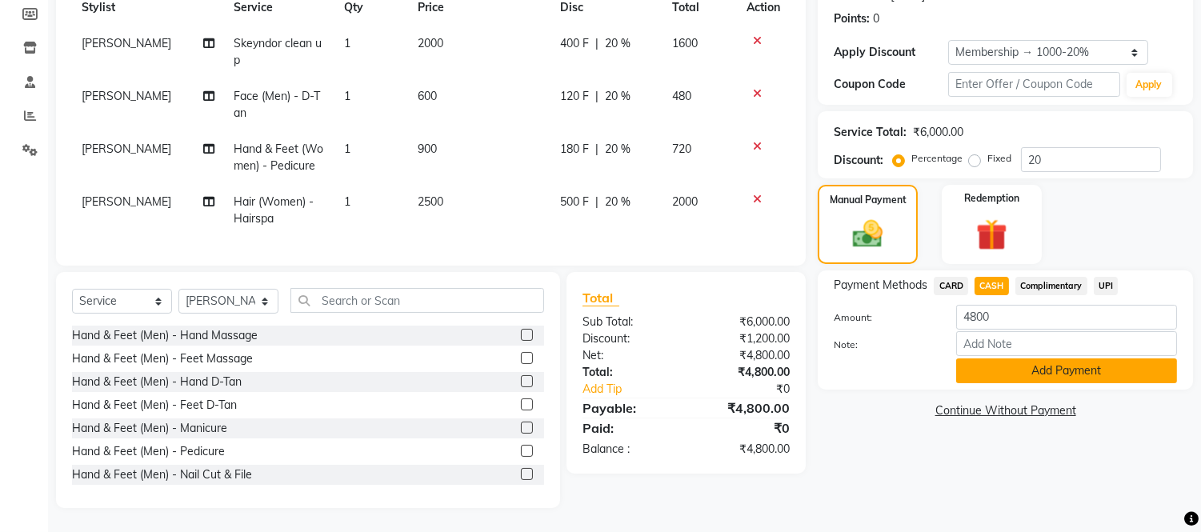
click at [985, 358] on button "Add Payment" at bounding box center [1066, 370] width 221 height 25
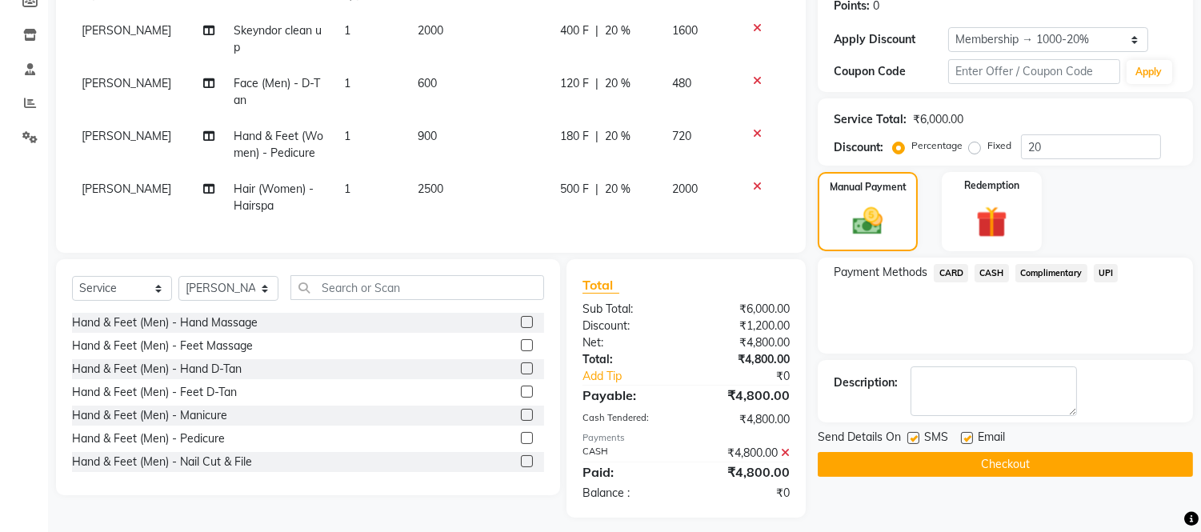
click at [953, 462] on button "Checkout" at bounding box center [1004, 464] width 375 height 25
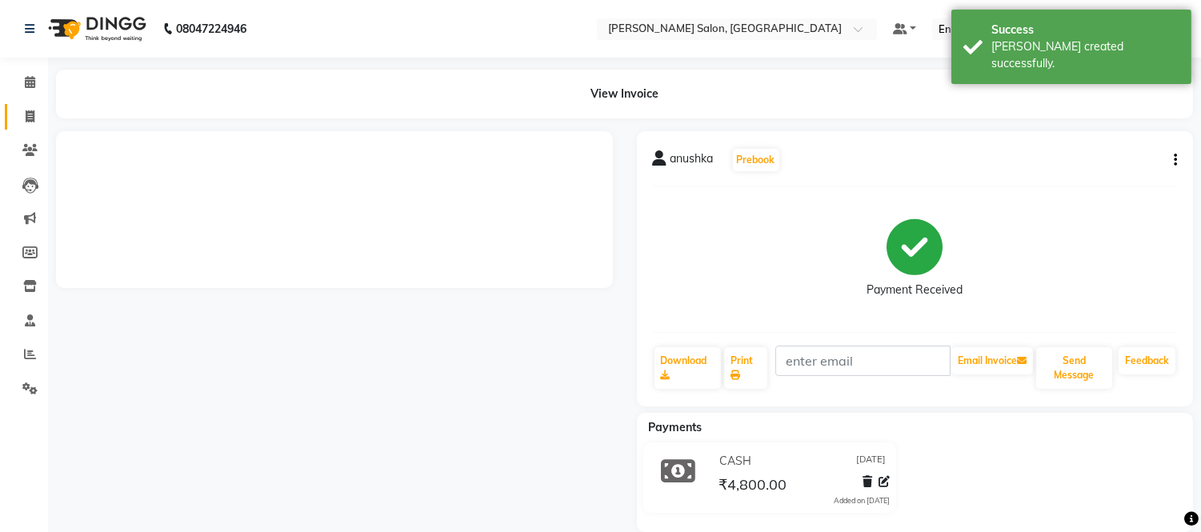
click at [26, 117] on icon at bounding box center [30, 116] width 9 height 12
select select "service"
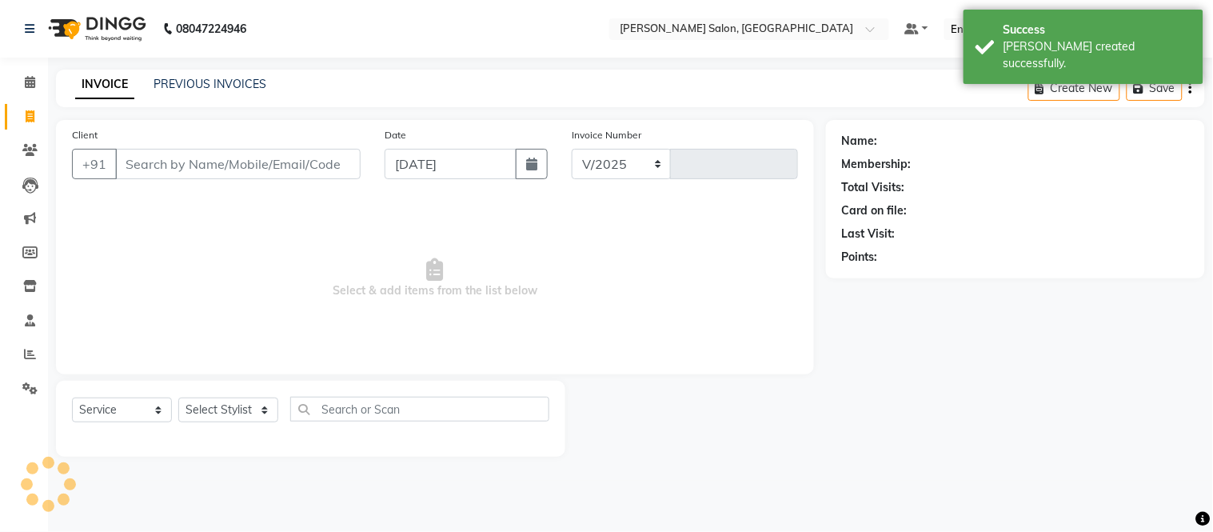
select select "6469"
type input "2015"
click at [206, 82] on link "PREVIOUS INVOICES" at bounding box center [210, 84] width 113 height 14
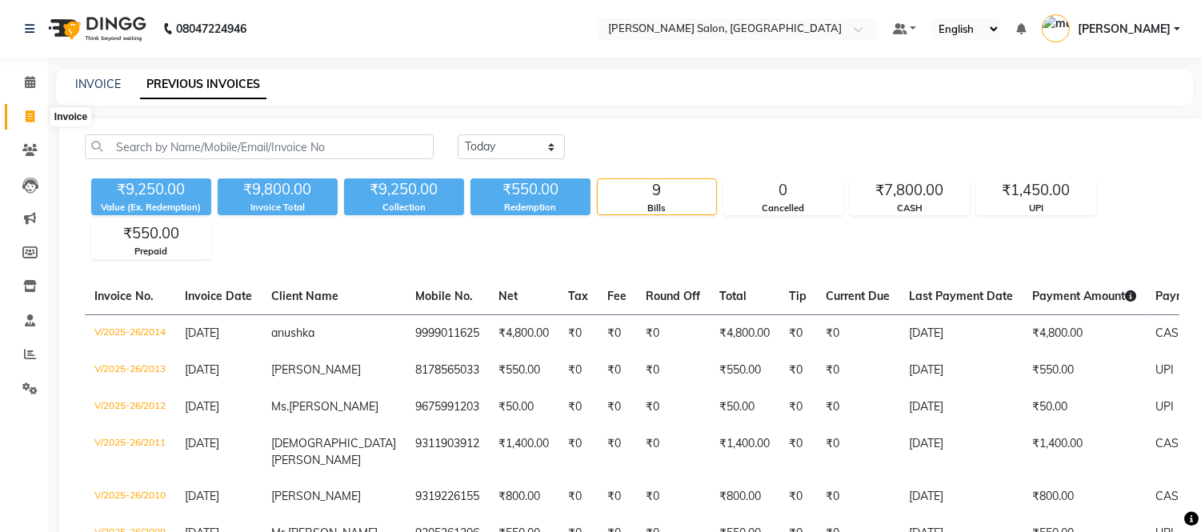
click at [27, 113] on icon at bounding box center [30, 116] width 9 height 12
select select "service"
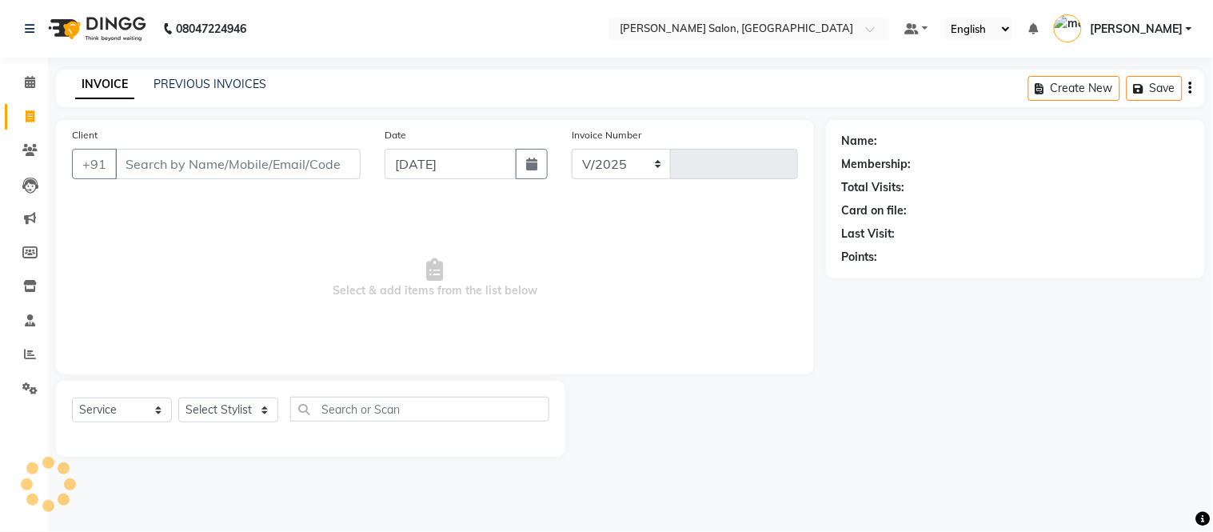
select select "6469"
type input "2015"
